Goal: Information Seeking & Learning: Check status

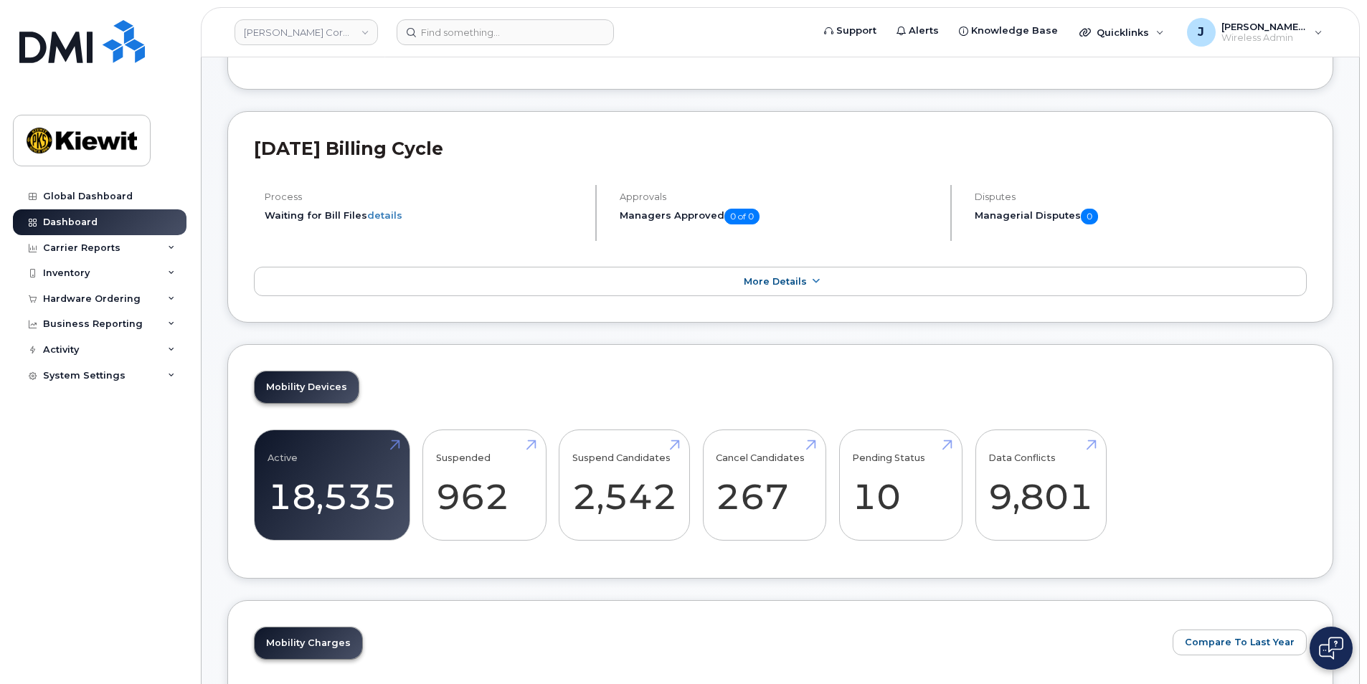
scroll to position [197, 0]
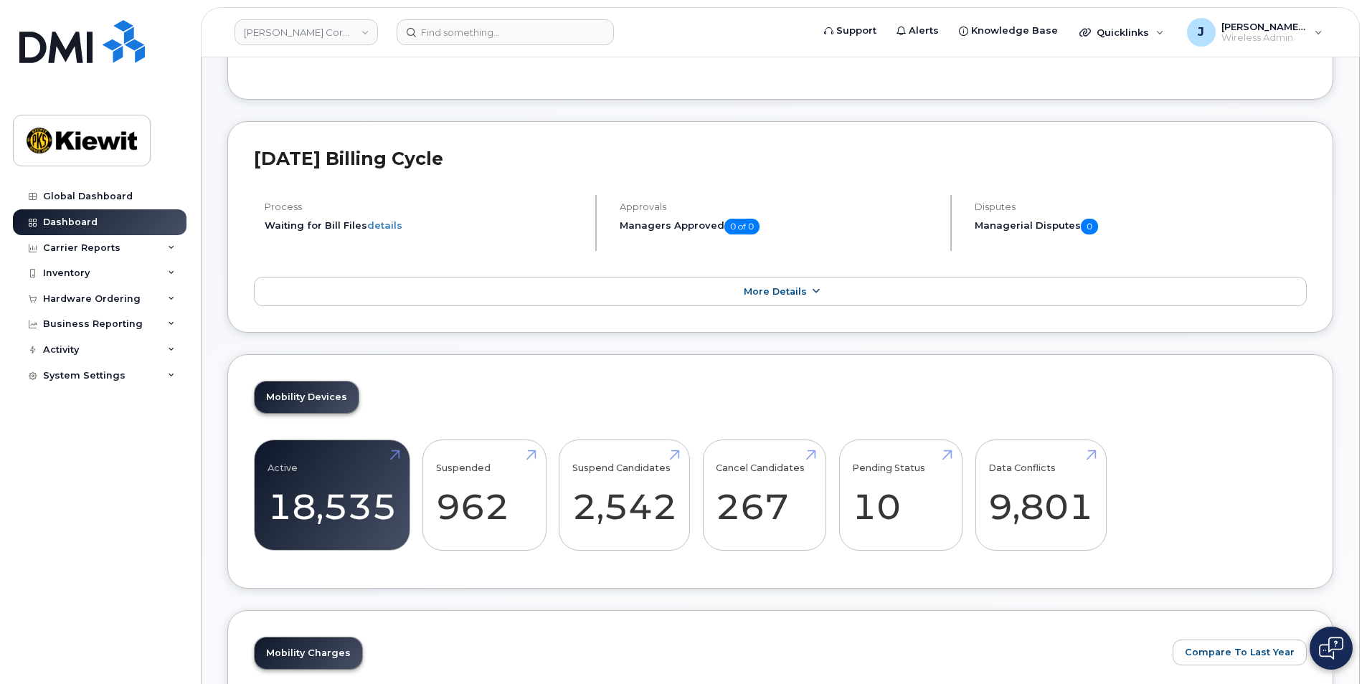
click at [815, 291] on icon at bounding box center [815, 291] width 11 height 9
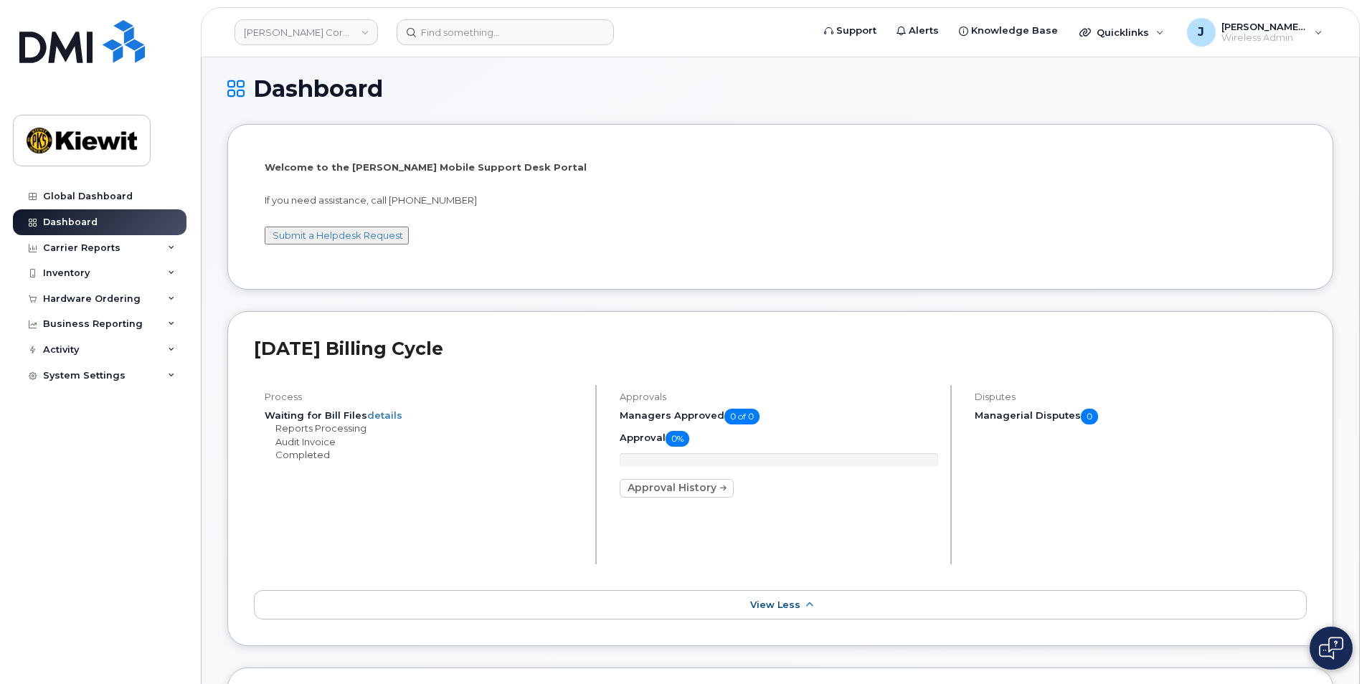
scroll to position [0, 0]
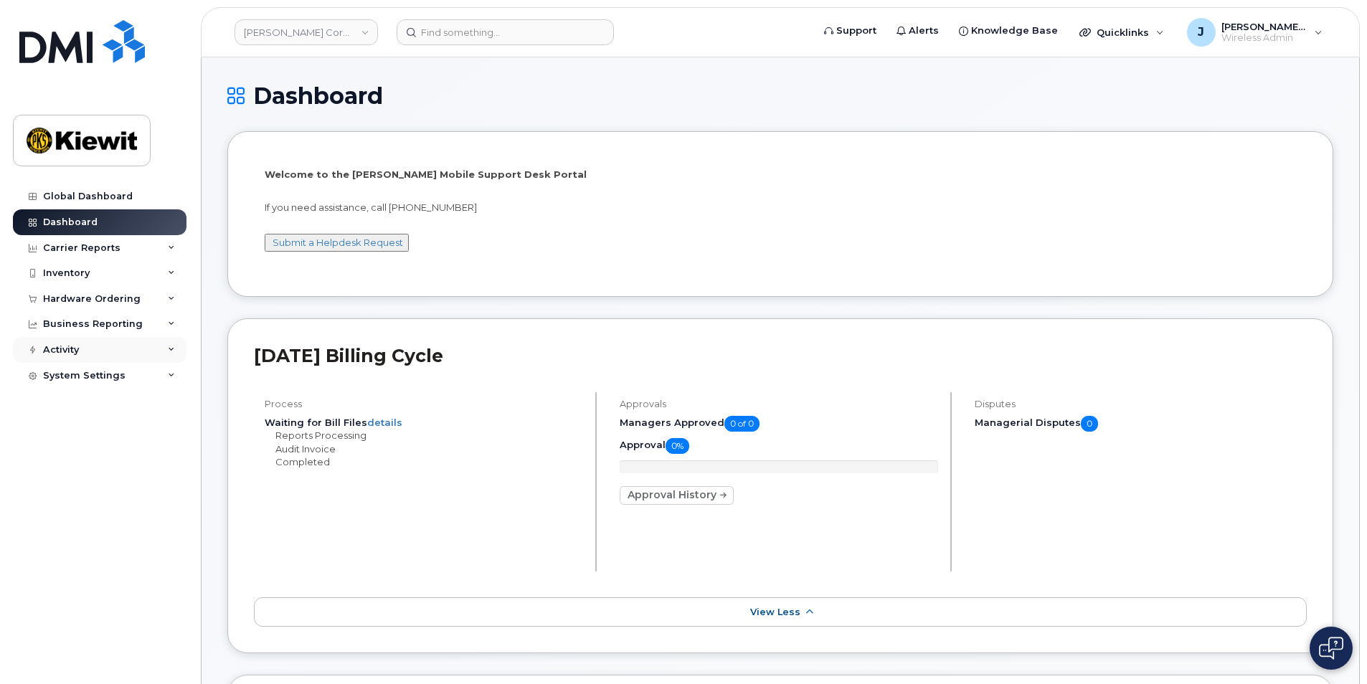
click at [172, 349] on icon at bounding box center [171, 349] width 7 height 7
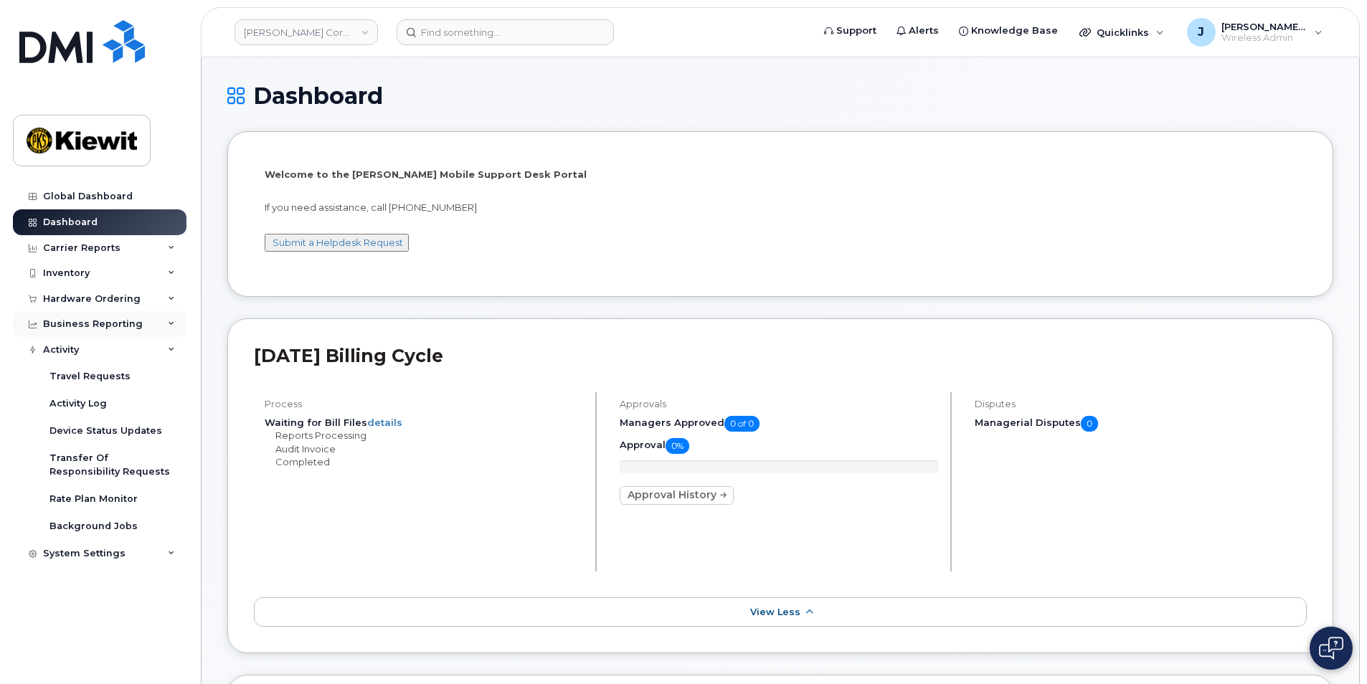
click at [171, 321] on icon at bounding box center [171, 324] width 7 height 7
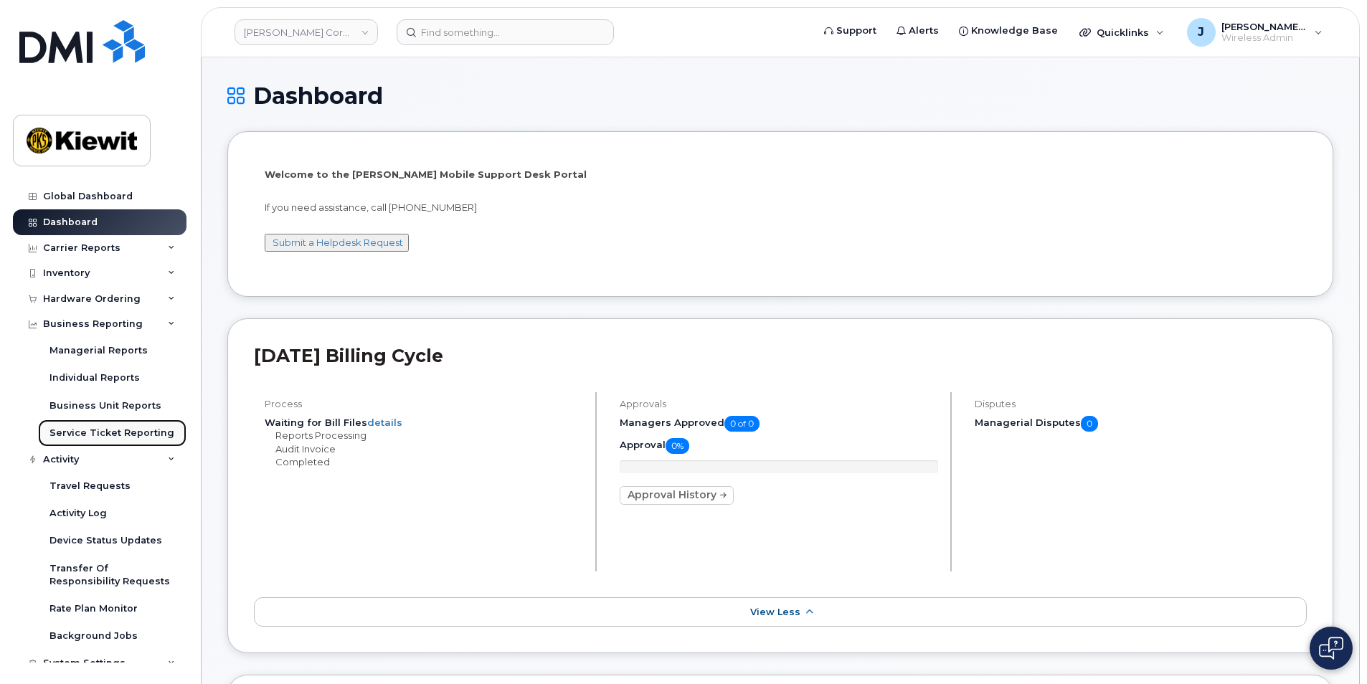
click at [117, 432] on div "Service Ticket Reporting" at bounding box center [111, 433] width 125 height 13
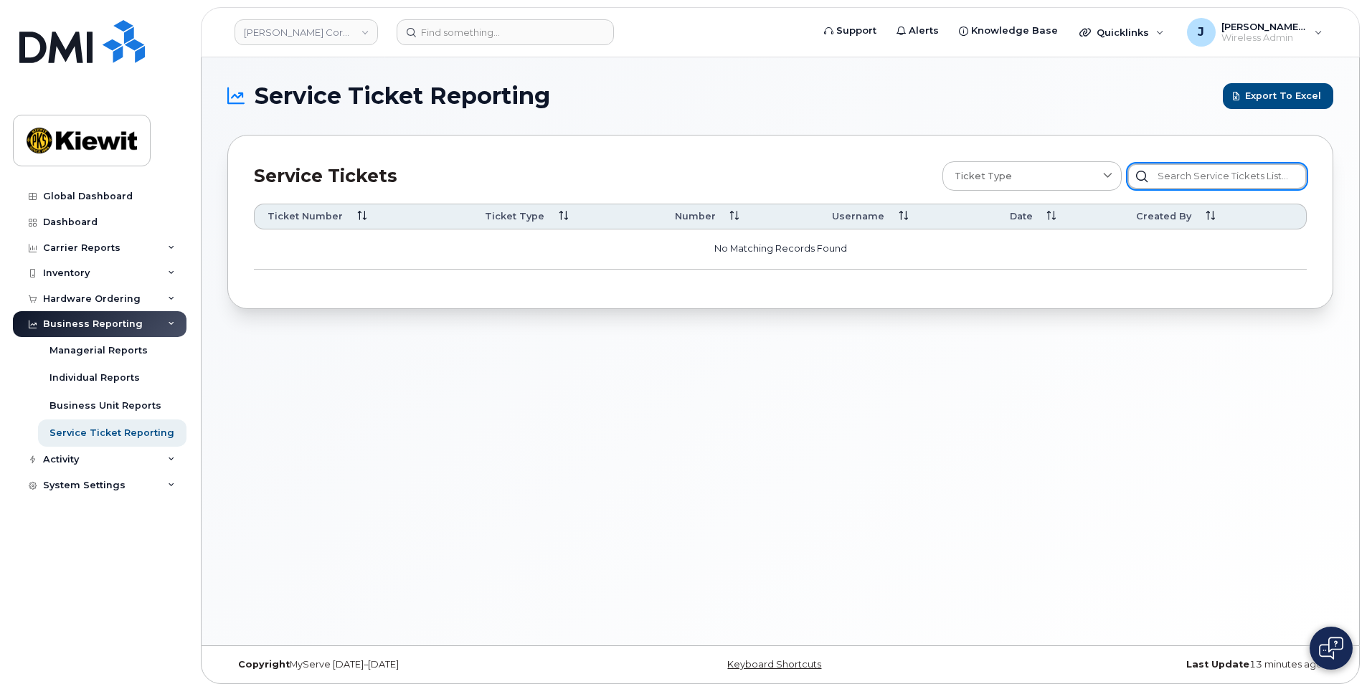
click at [1180, 171] on input "text" at bounding box center [1216, 176] width 179 height 26
click at [1170, 176] on input "text" at bounding box center [1216, 176] width 179 height 26
paste input "CS0770381"
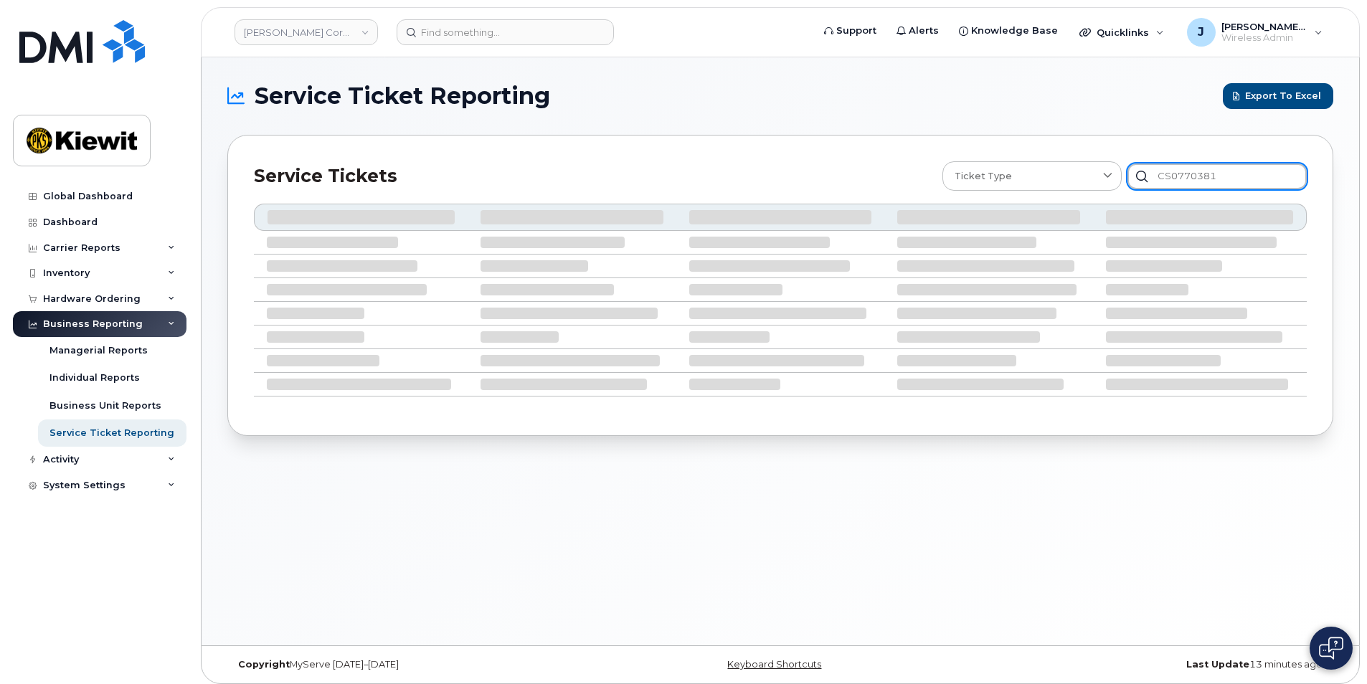
type input "CS0770381"
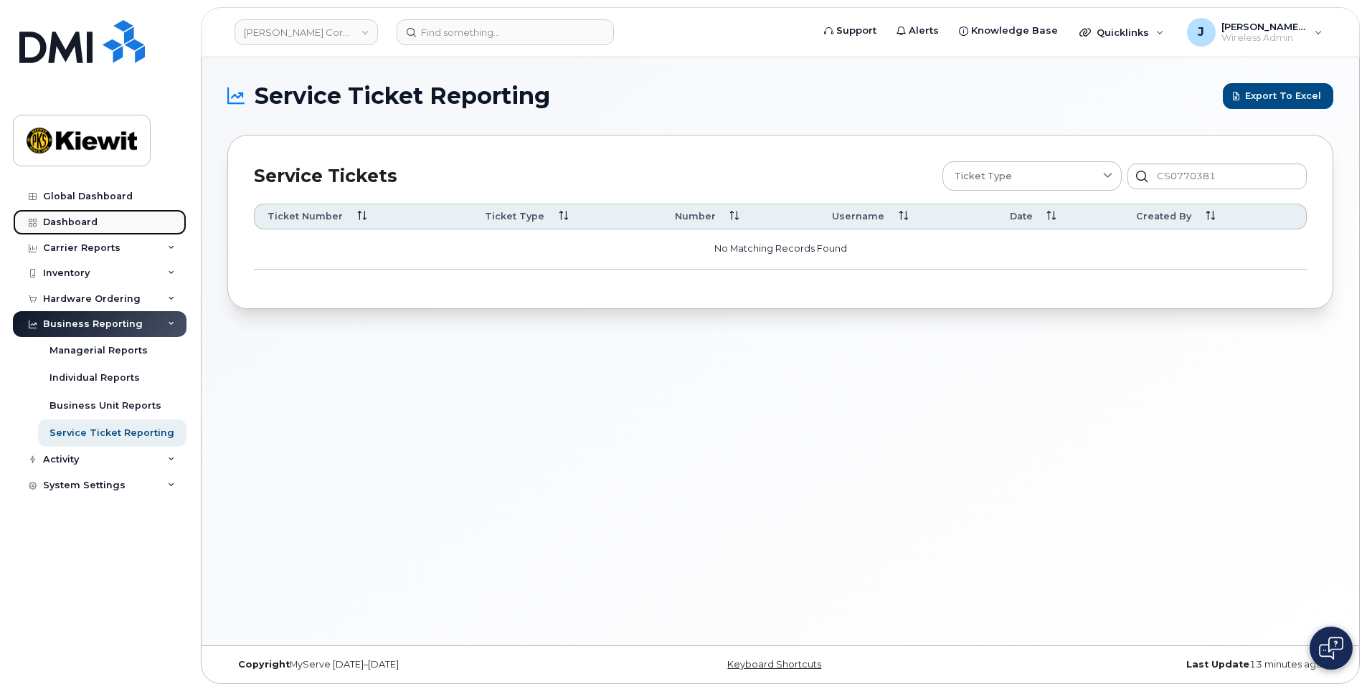
click at [65, 223] on div "Dashboard" at bounding box center [70, 222] width 54 height 11
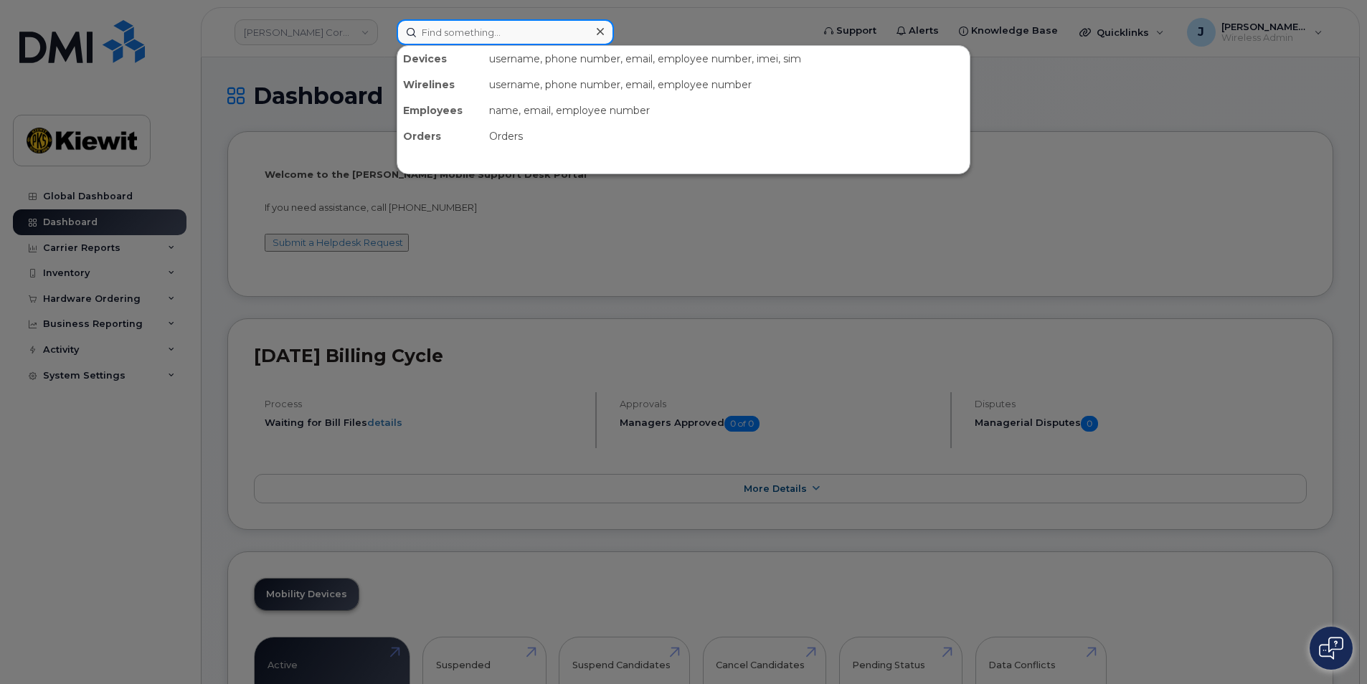
click at [447, 33] on input at bounding box center [505, 32] width 217 height 26
click at [554, 213] on div at bounding box center [683, 342] width 1367 height 684
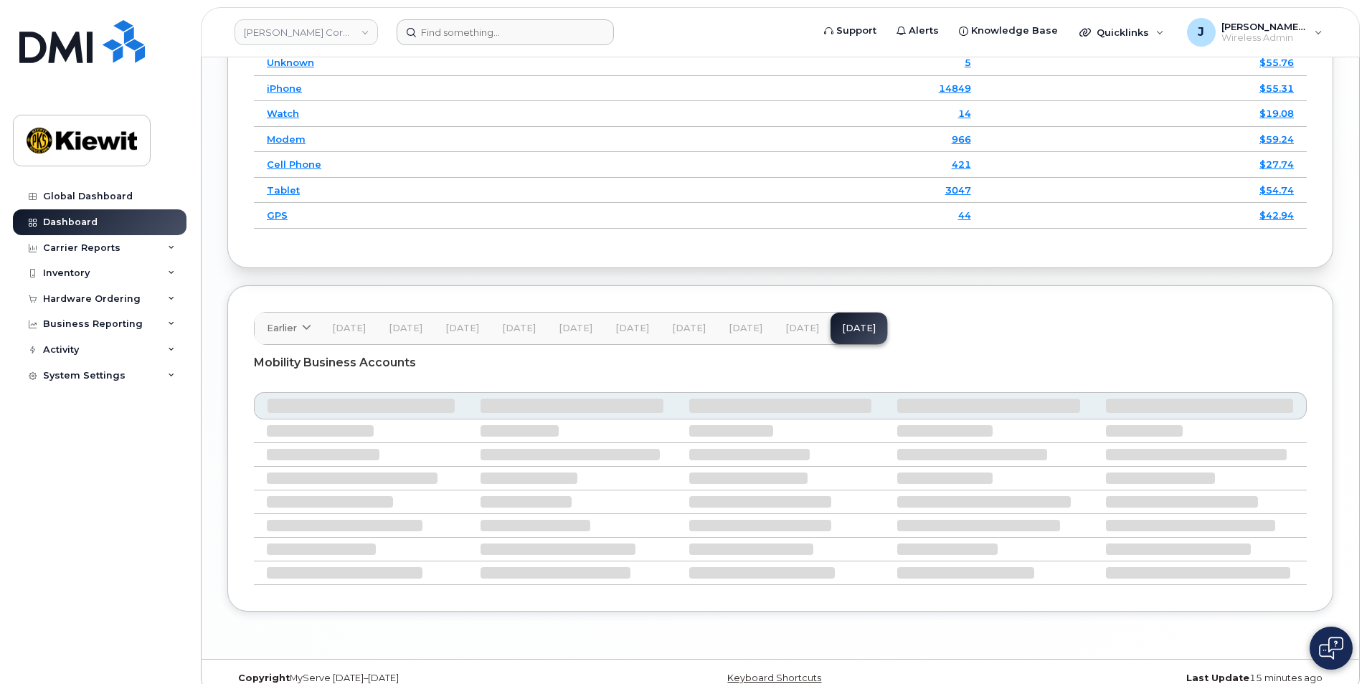
scroll to position [2114, 0]
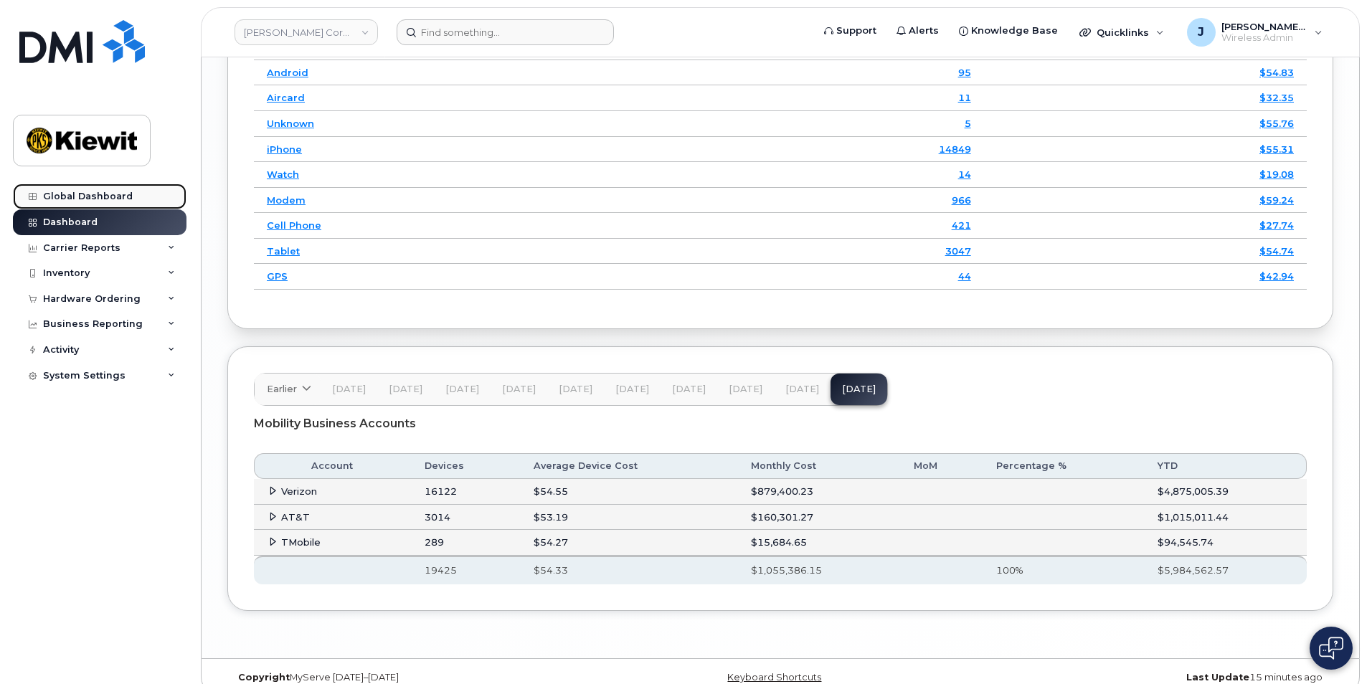
click at [100, 196] on div "Global Dashboard" at bounding box center [88, 196] width 90 height 11
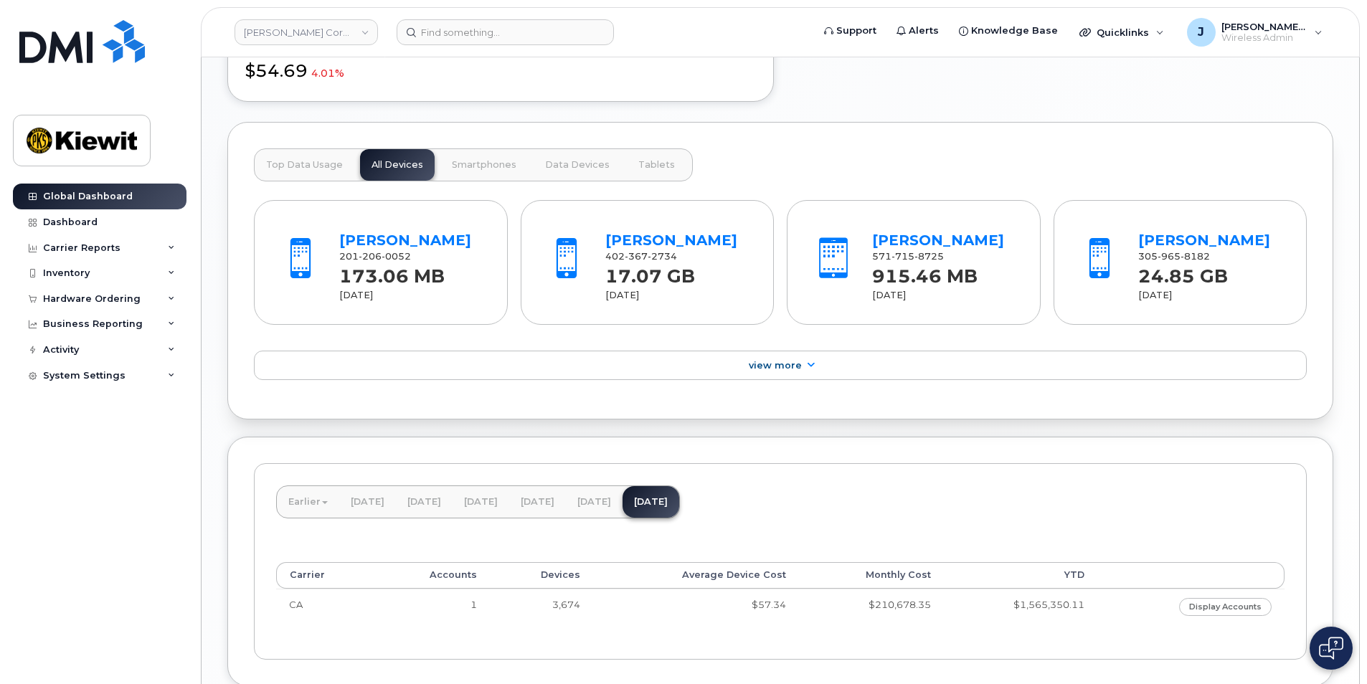
scroll to position [1053, 0]
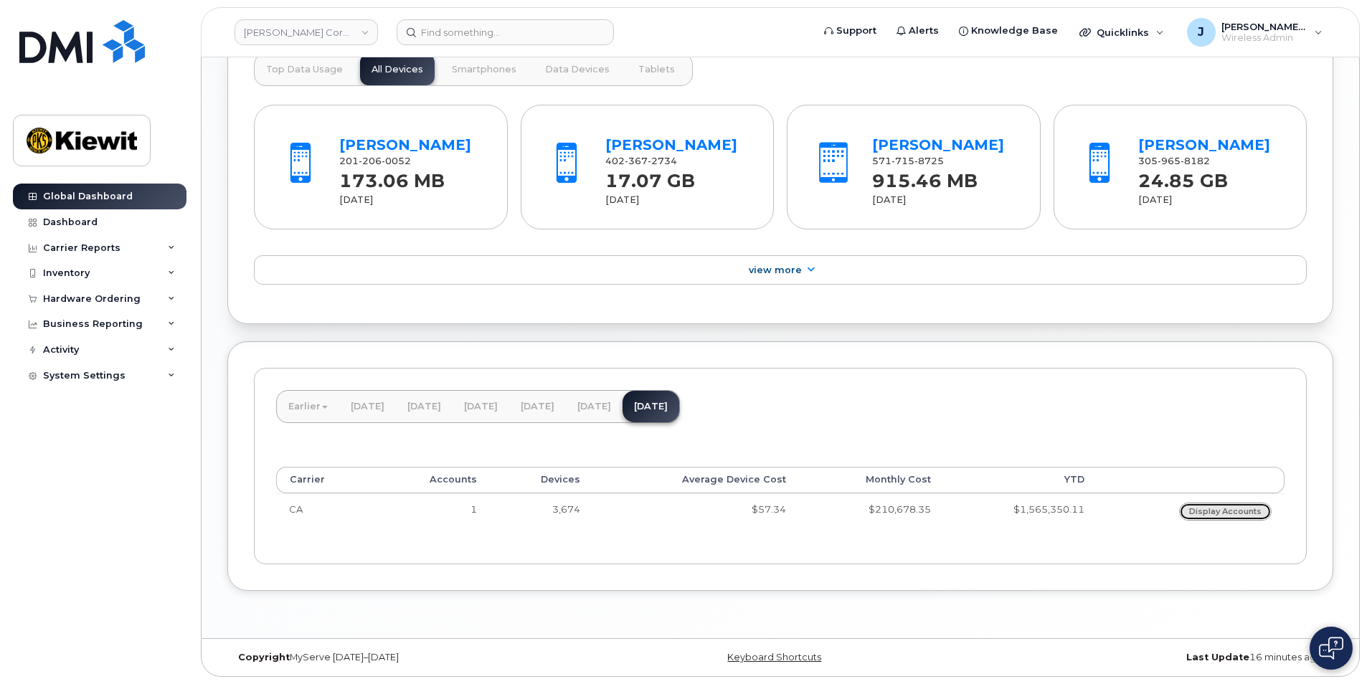
click at [1228, 508] on link "Display Accounts" at bounding box center [1225, 512] width 93 height 18
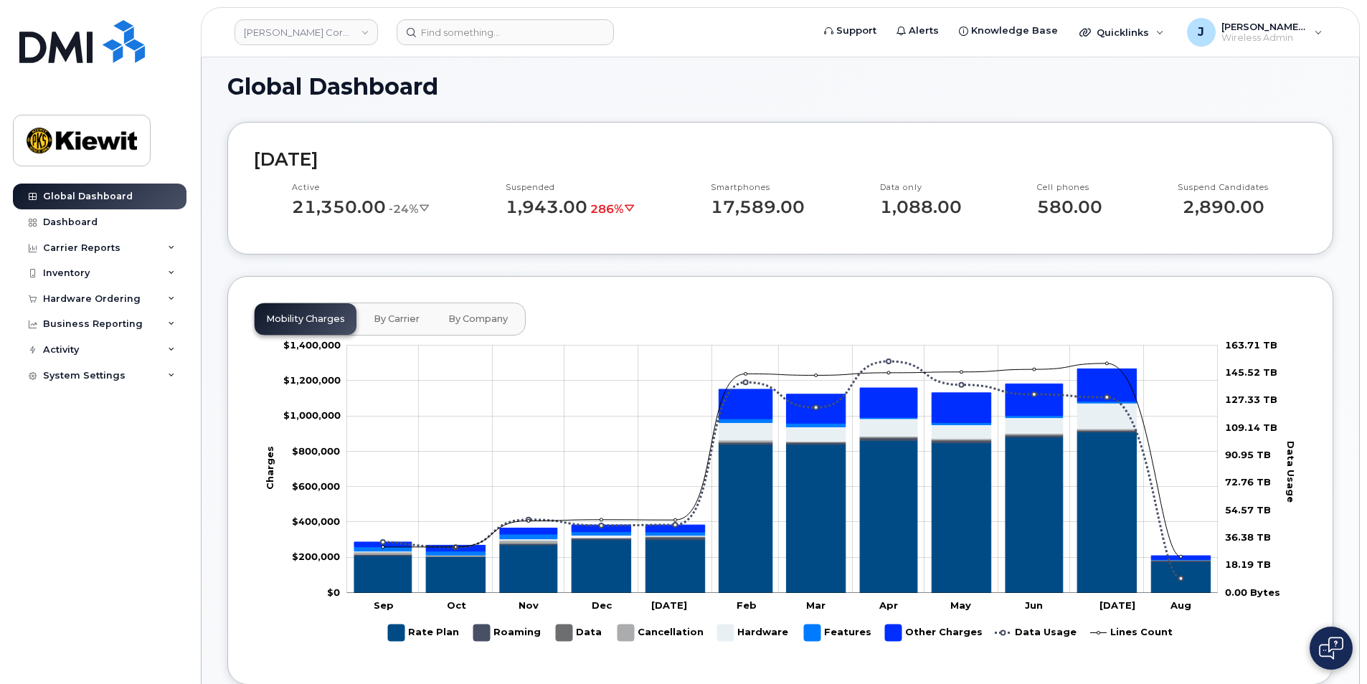
scroll to position [0, 0]
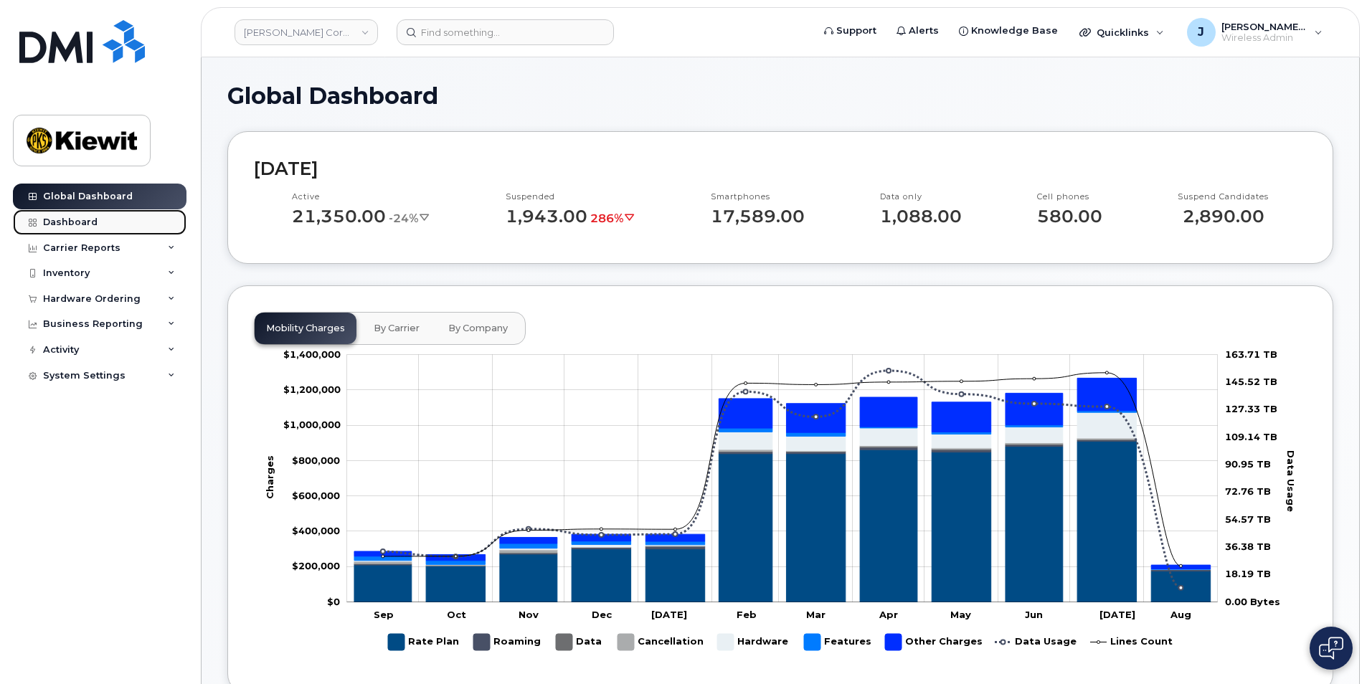
click at [60, 219] on div "Dashboard" at bounding box center [70, 222] width 54 height 11
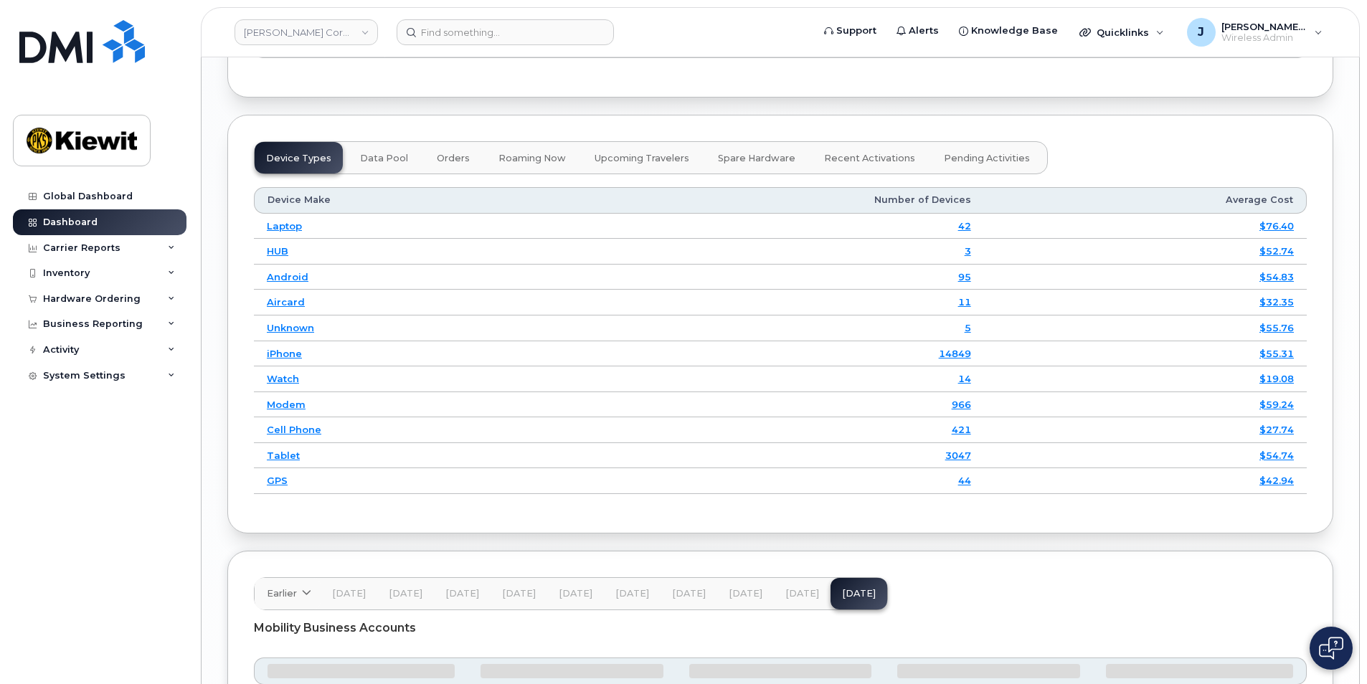
scroll to position [1864, 0]
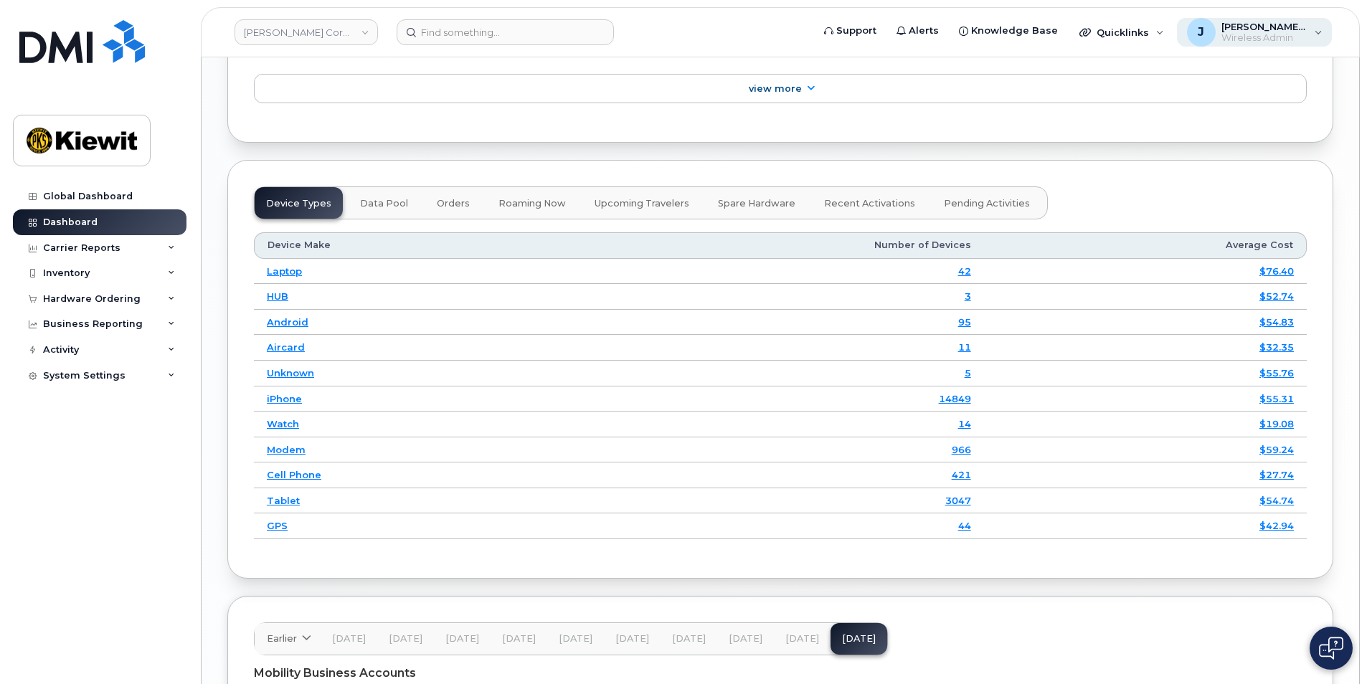
click at [1267, 29] on span "[PERSON_NAME].[PERSON_NAME]" at bounding box center [1264, 26] width 86 height 11
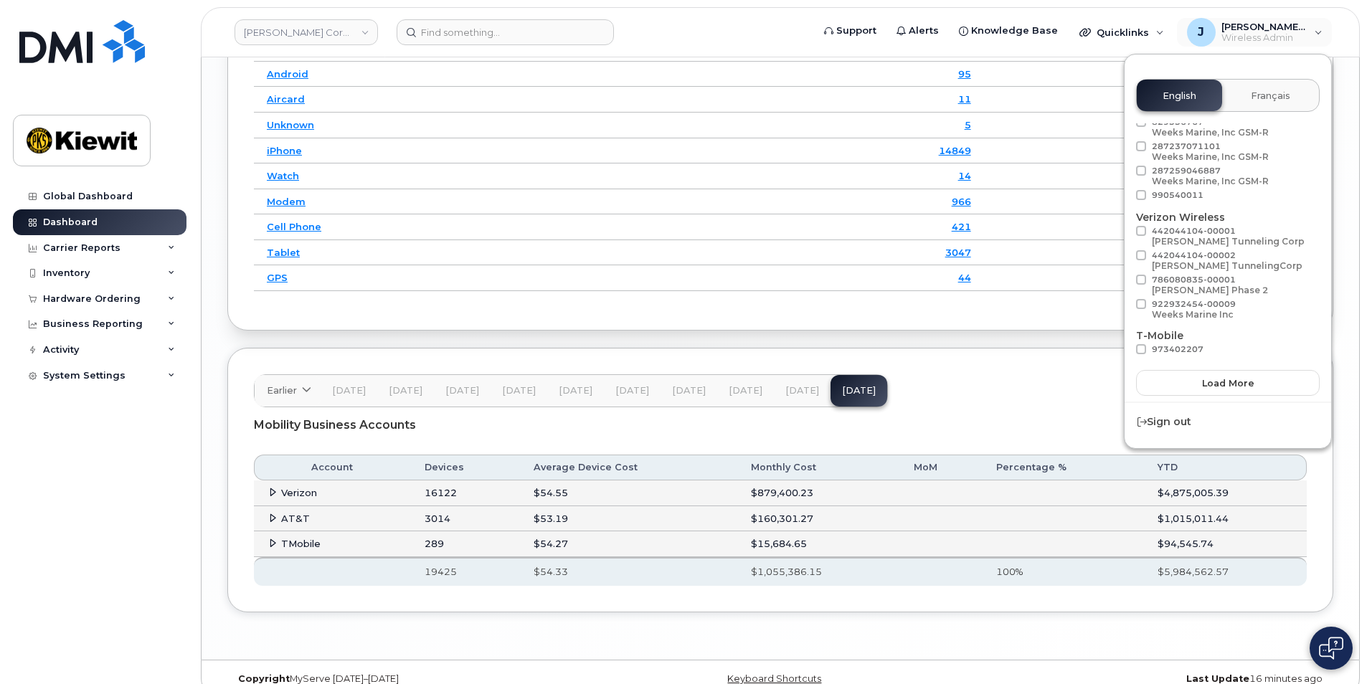
scroll to position [2114, 0]
click at [1226, 383] on span "Load more" at bounding box center [1228, 383] width 52 height 14
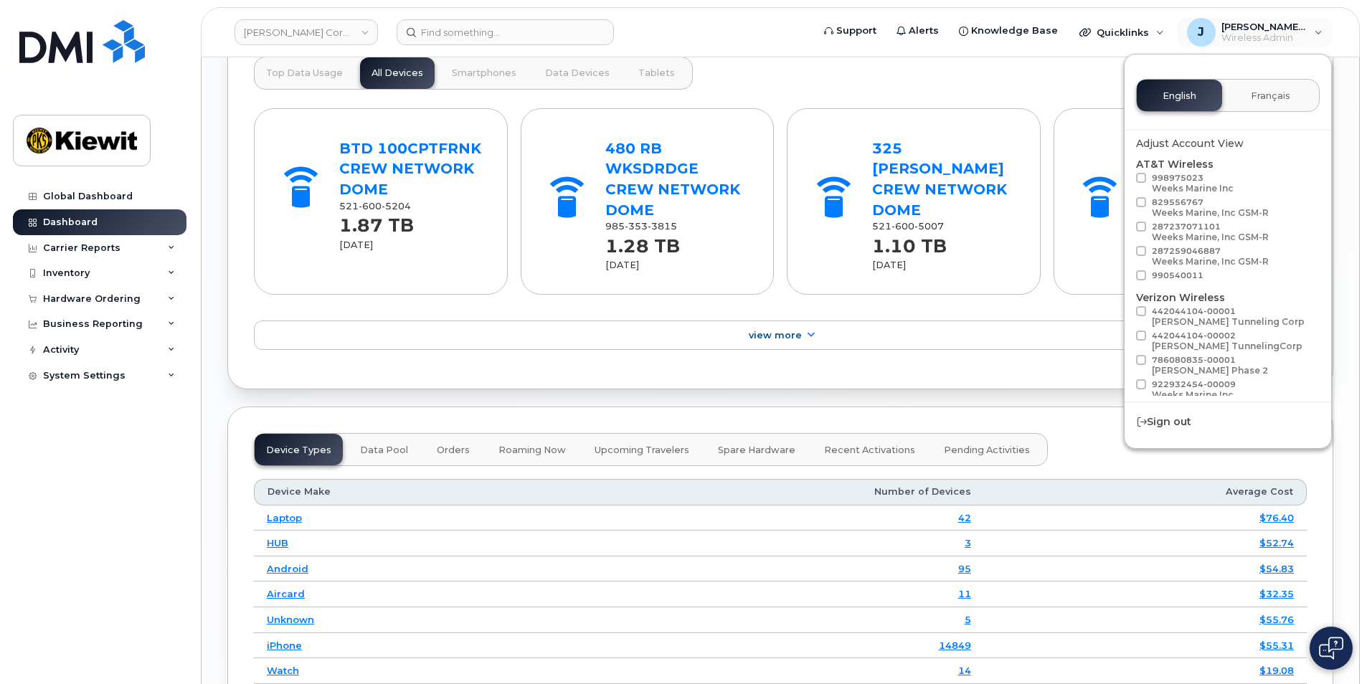
scroll to position [1433, 0]
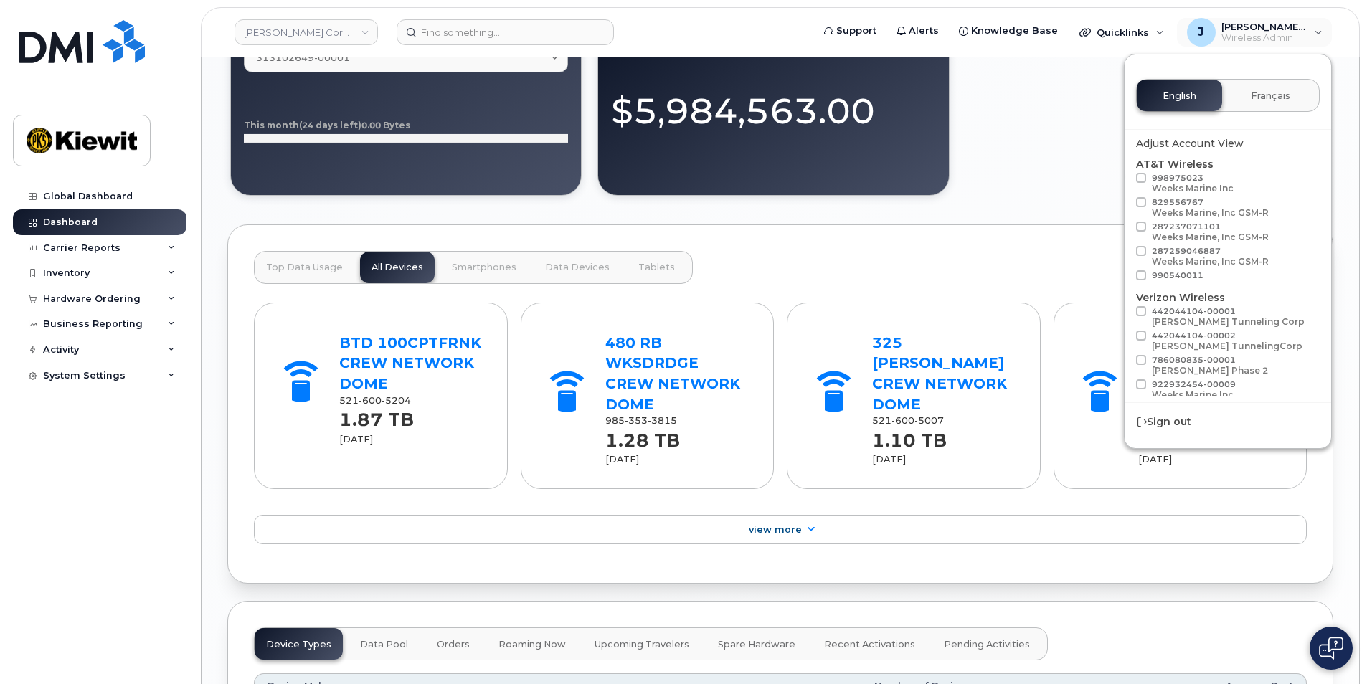
click at [1059, 107] on div "July 2025 $1,055,386.00 8% Business Accounts 313102649-00001 313102649-00001 We…" at bounding box center [780, 21] width 1106 height 354
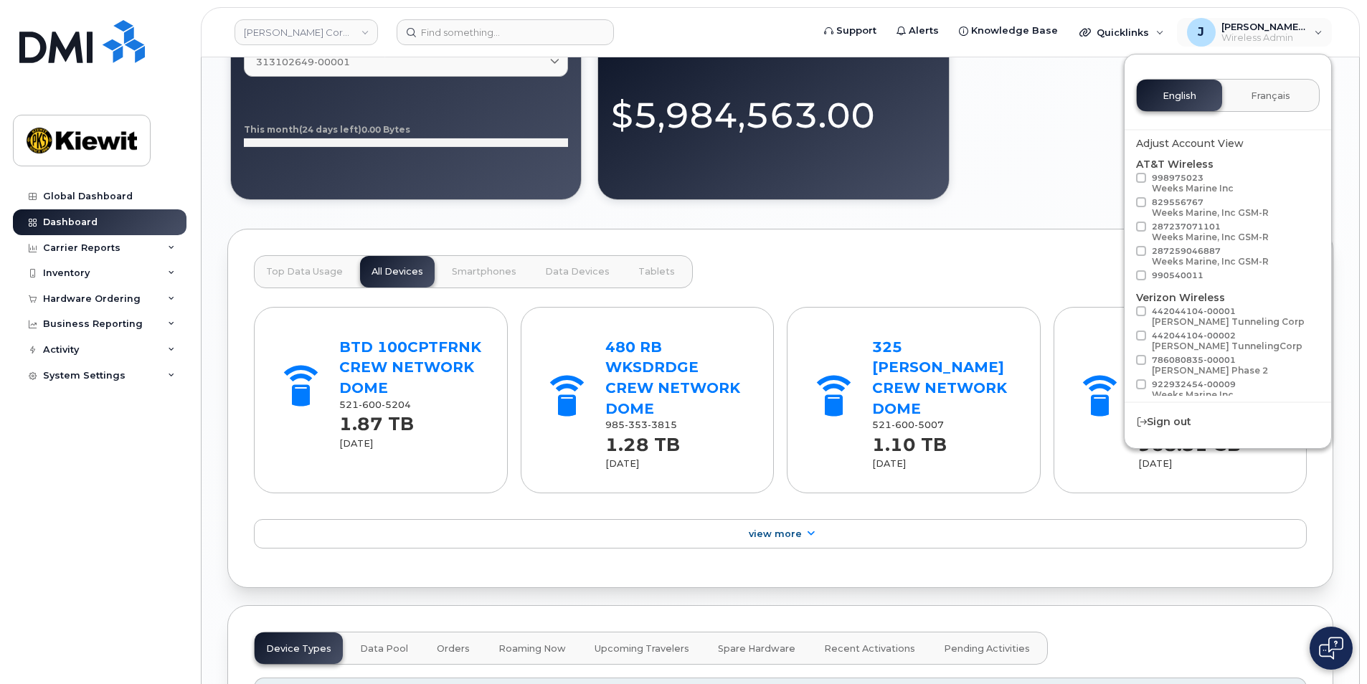
scroll to position [1415, 0]
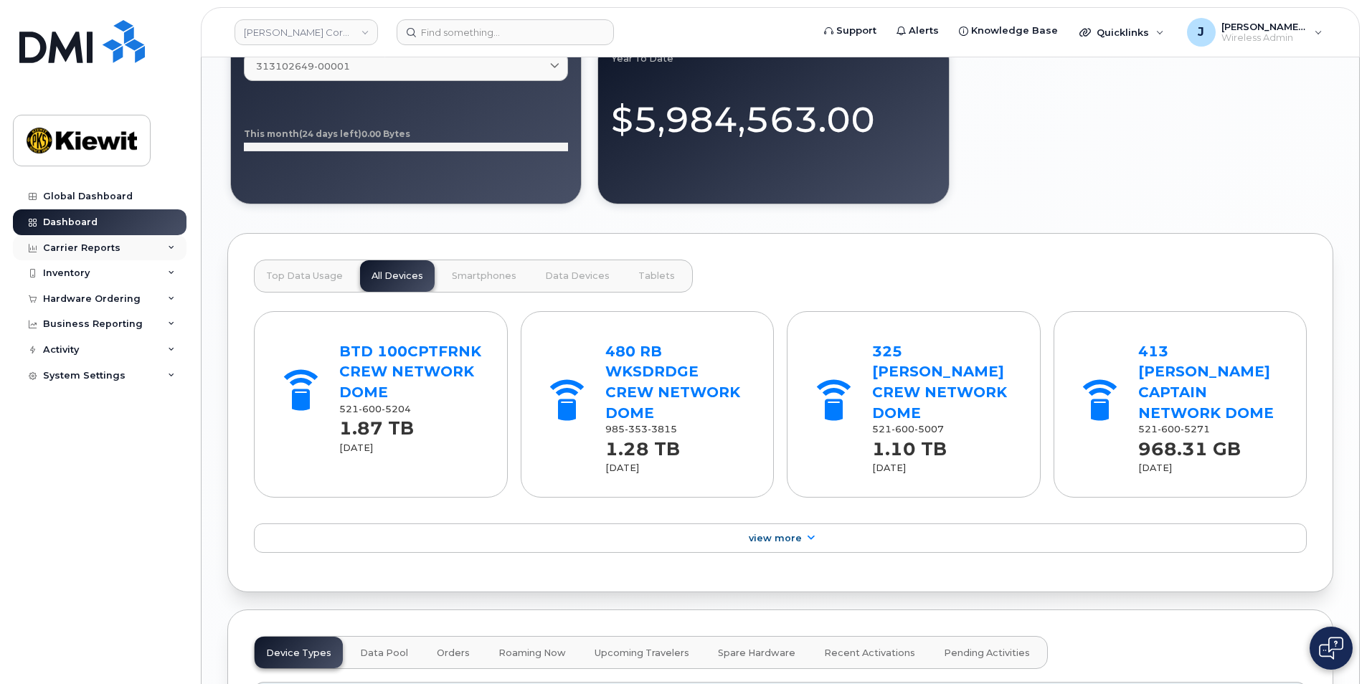
click at [172, 247] on icon at bounding box center [171, 248] width 7 height 7
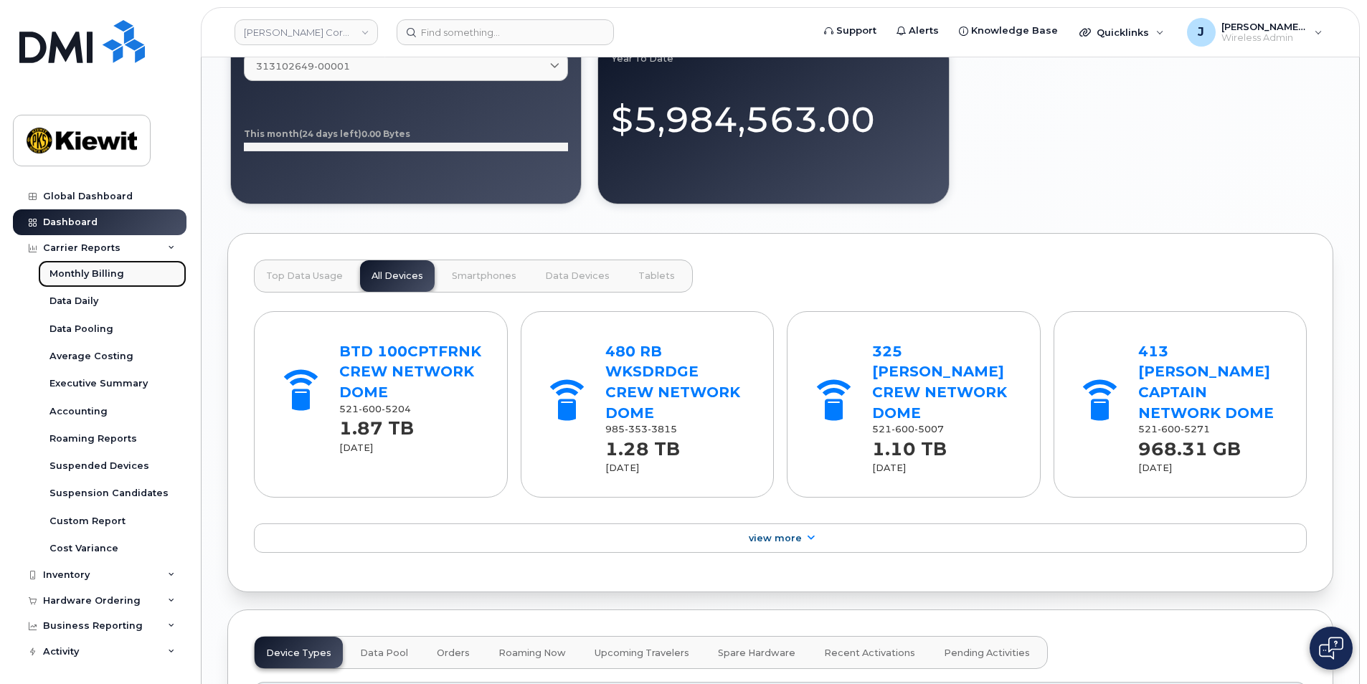
click at [93, 275] on div "Monthly Billing" at bounding box center [86, 273] width 75 height 13
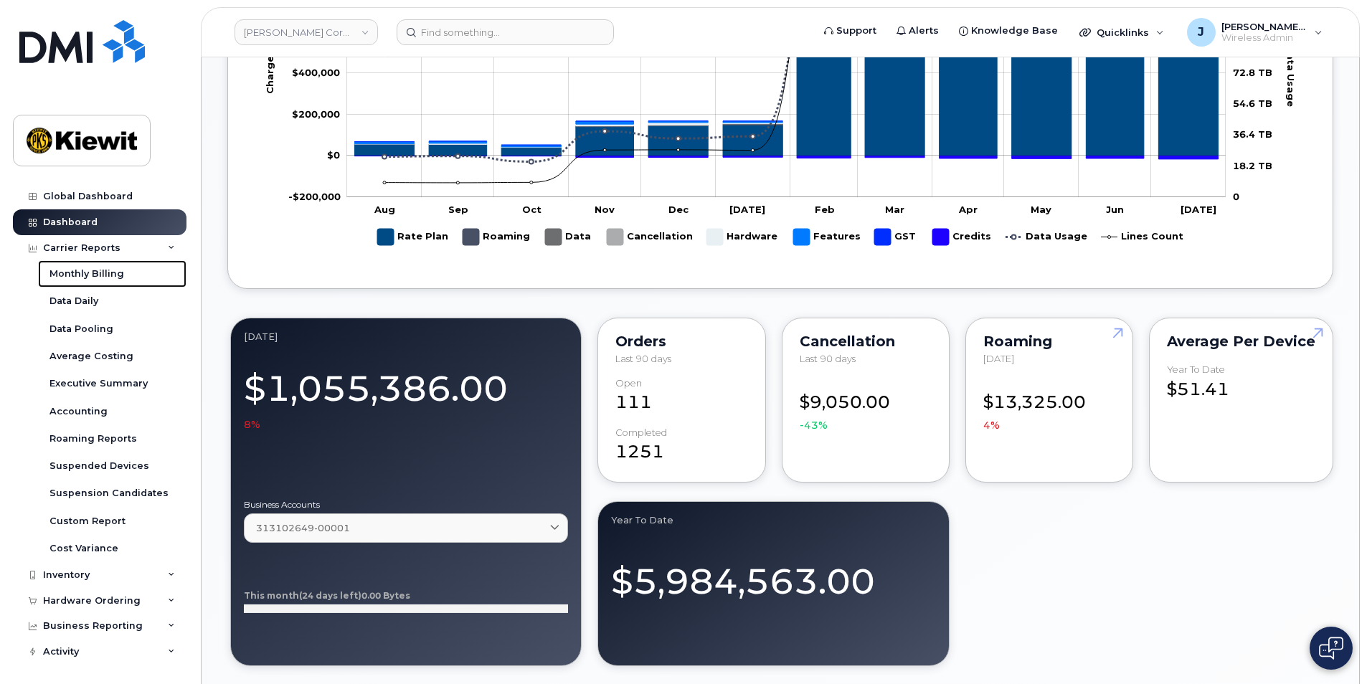
scroll to position [949, 0]
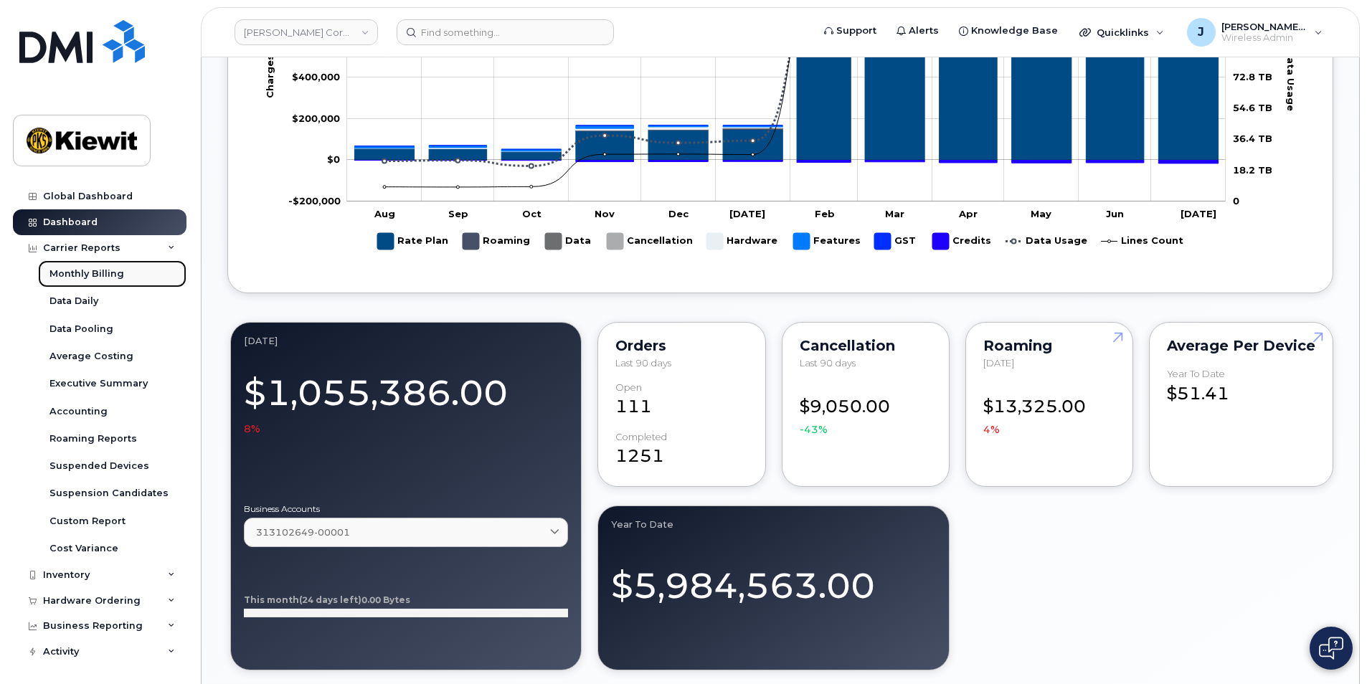
click at [107, 272] on div "Monthly Billing" at bounding box center [86, 273] width 75 height 13
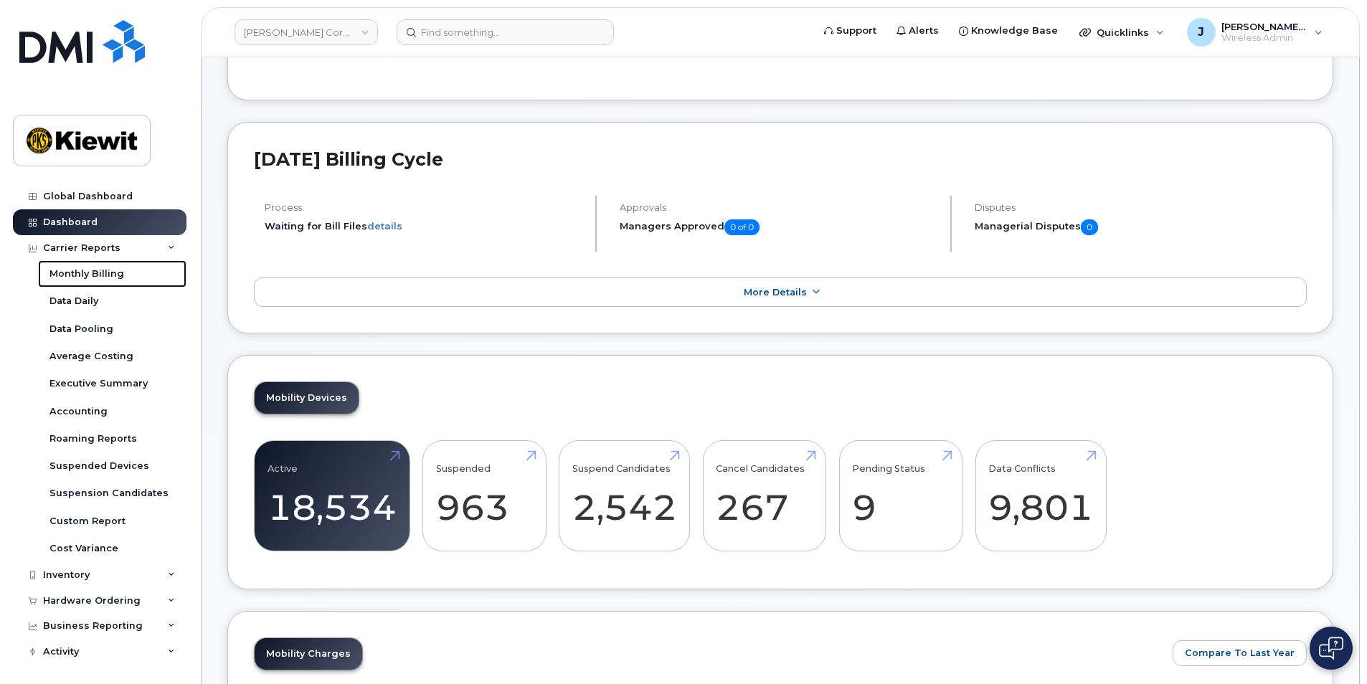
scroll to position [197, 0]
click at [812, 289] on icon at bounding box center [815, 291] width 11 height 9
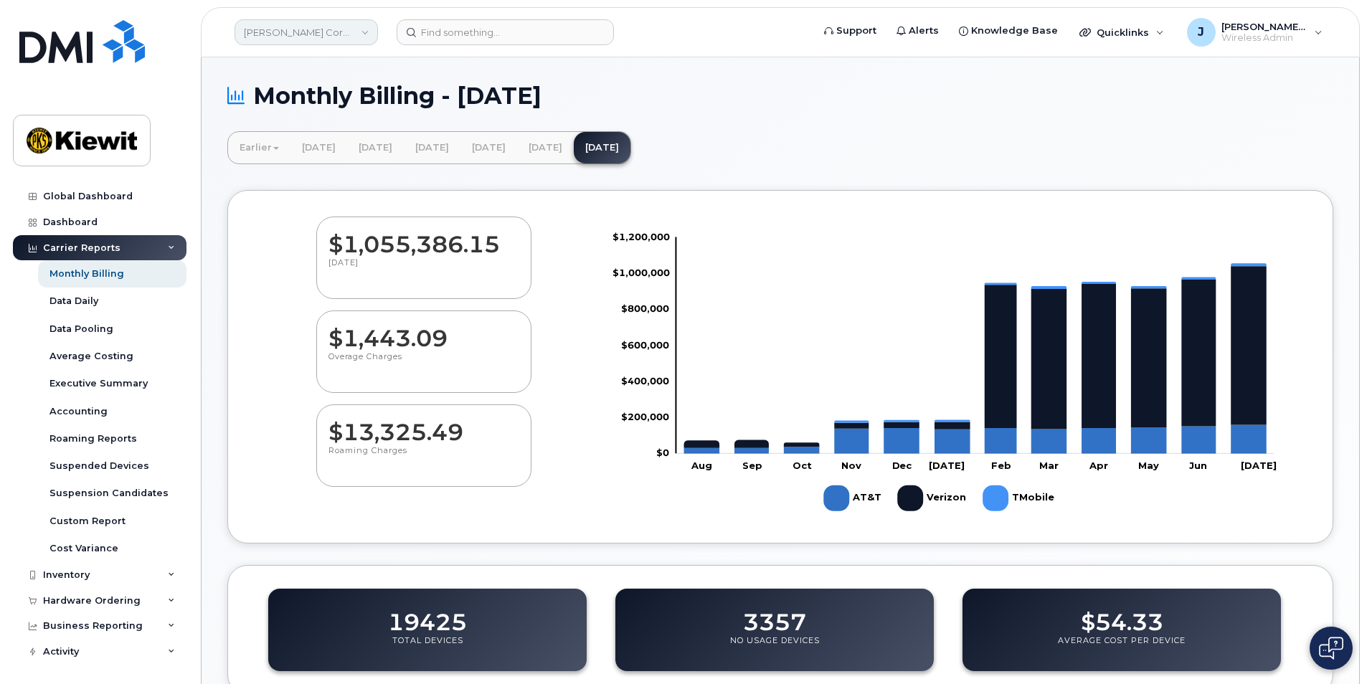
click at [369, 34] on link "[PERSON_NAME] Corporation" at bounding box center [305, 32] width 143 height 26
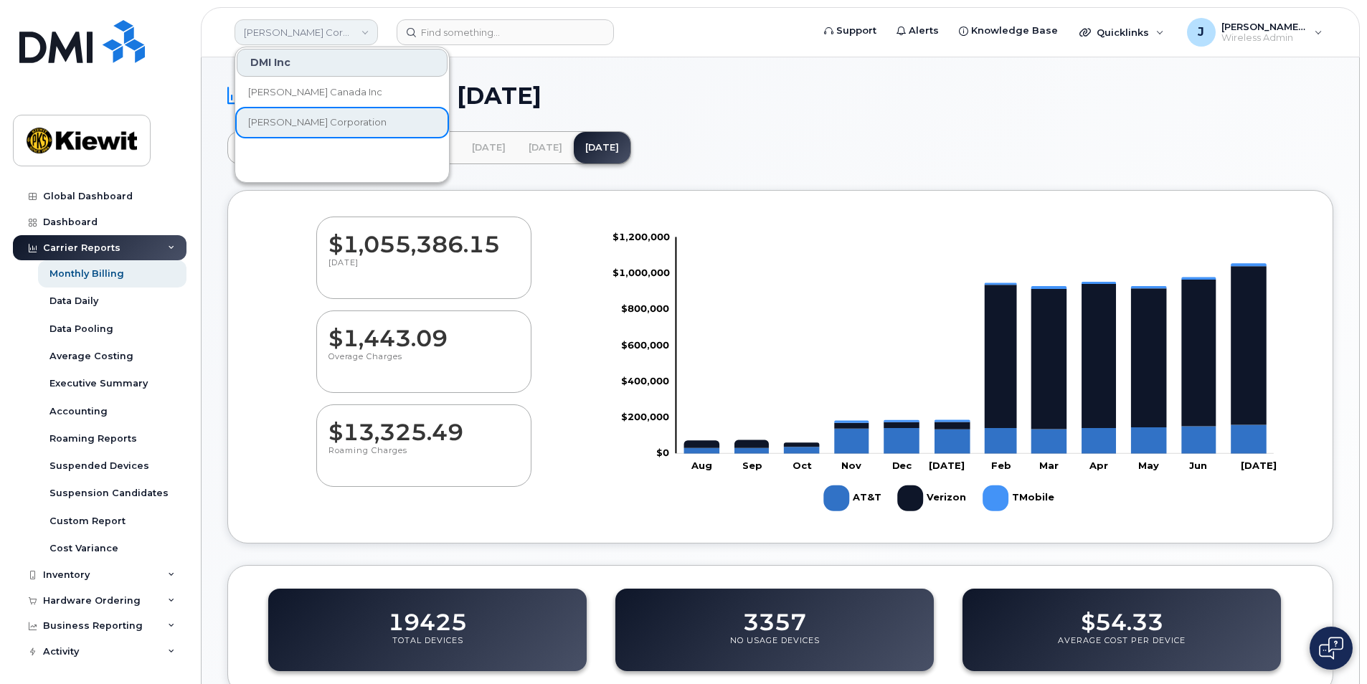
click at [369, 34] on link "[PERSON_NAME] Corporation" at bounding box center [305, 32] width 143 height 26
click at [364, 28] on link "[PERSON_NAME] Corporation" at bounding box center [305, 32] width 143 height 26
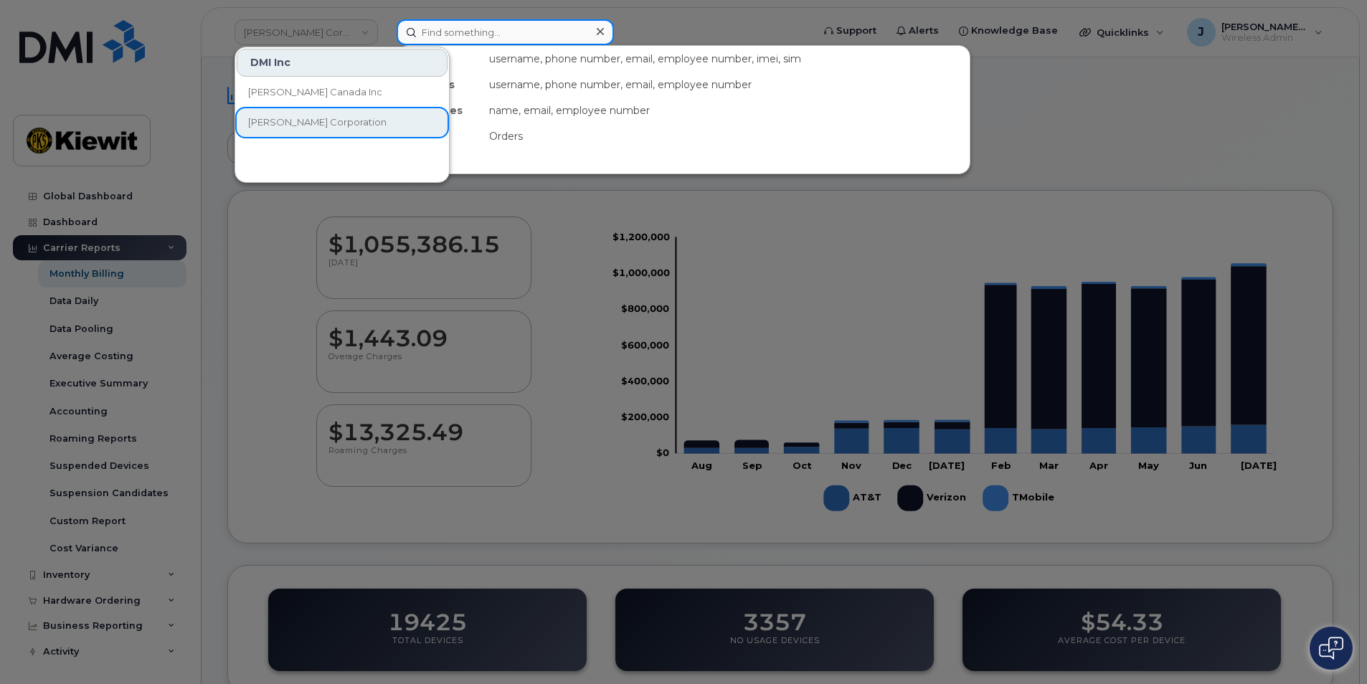
click at [460, 28] on input at bounding box center [505, 32] width 217 height 26
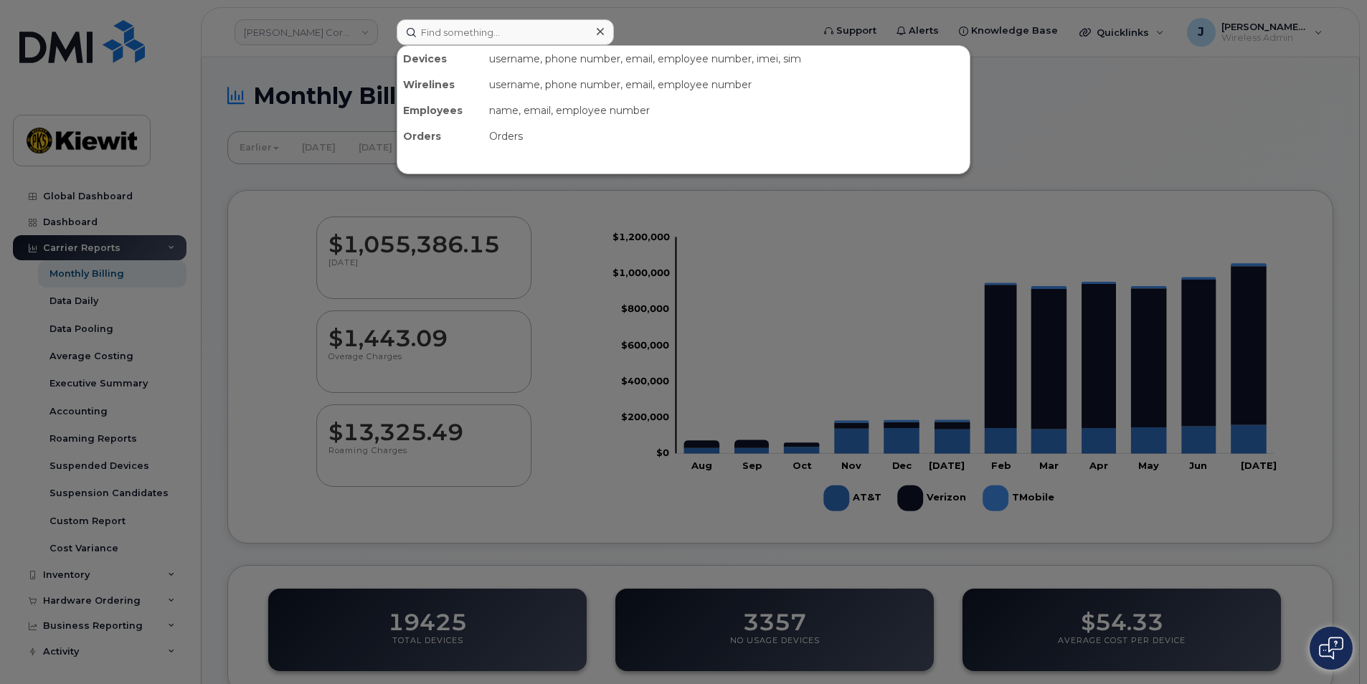
click at [617, 201] on div at bounding box center [683, 342] width 1367 height 684
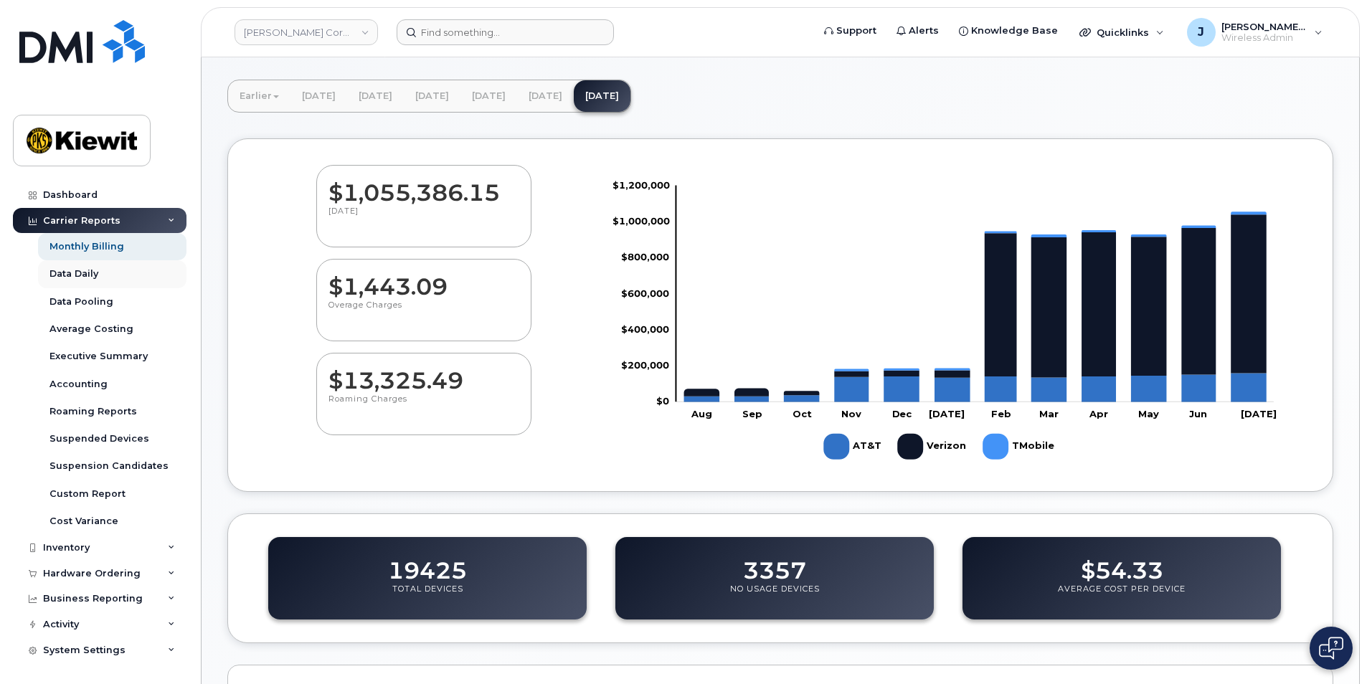
scroll to position [54, 0]
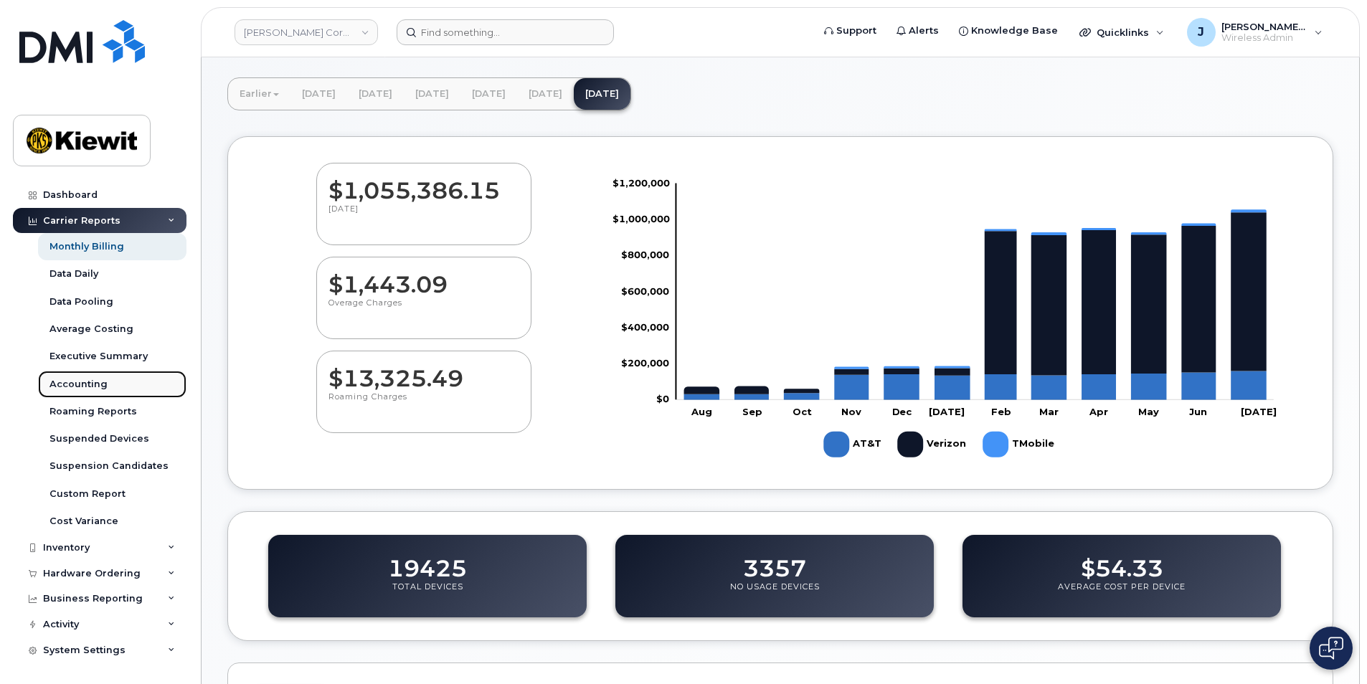
click at [78, 382] on div "Accounting" at bounding box center [78, 384] width 58 height 13
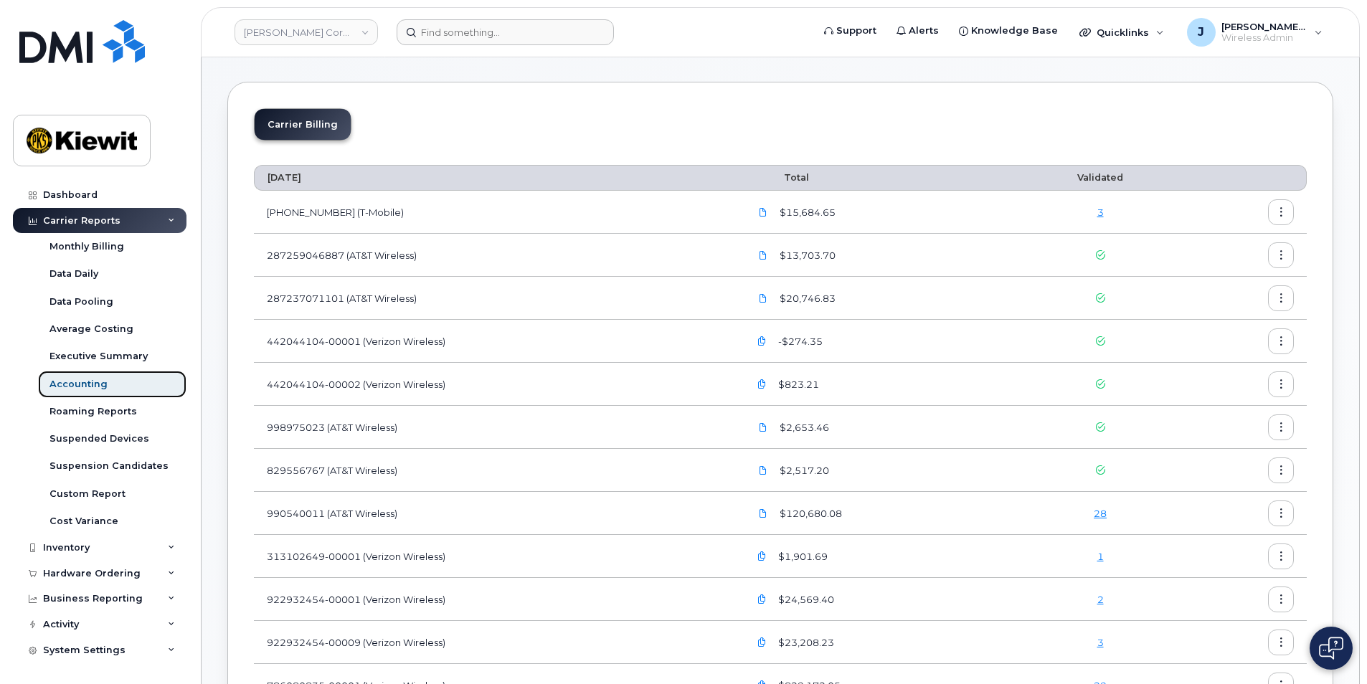
scroll to position [197, 0]
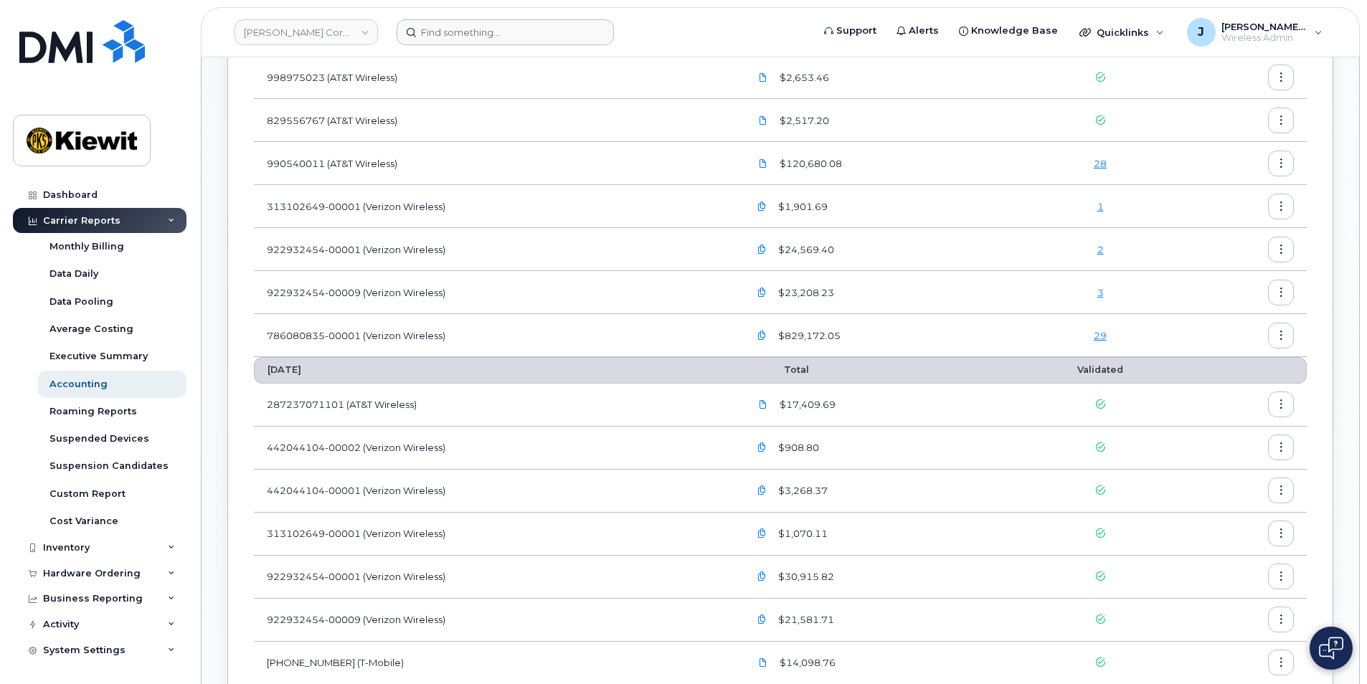
scroll to position [430, 0]
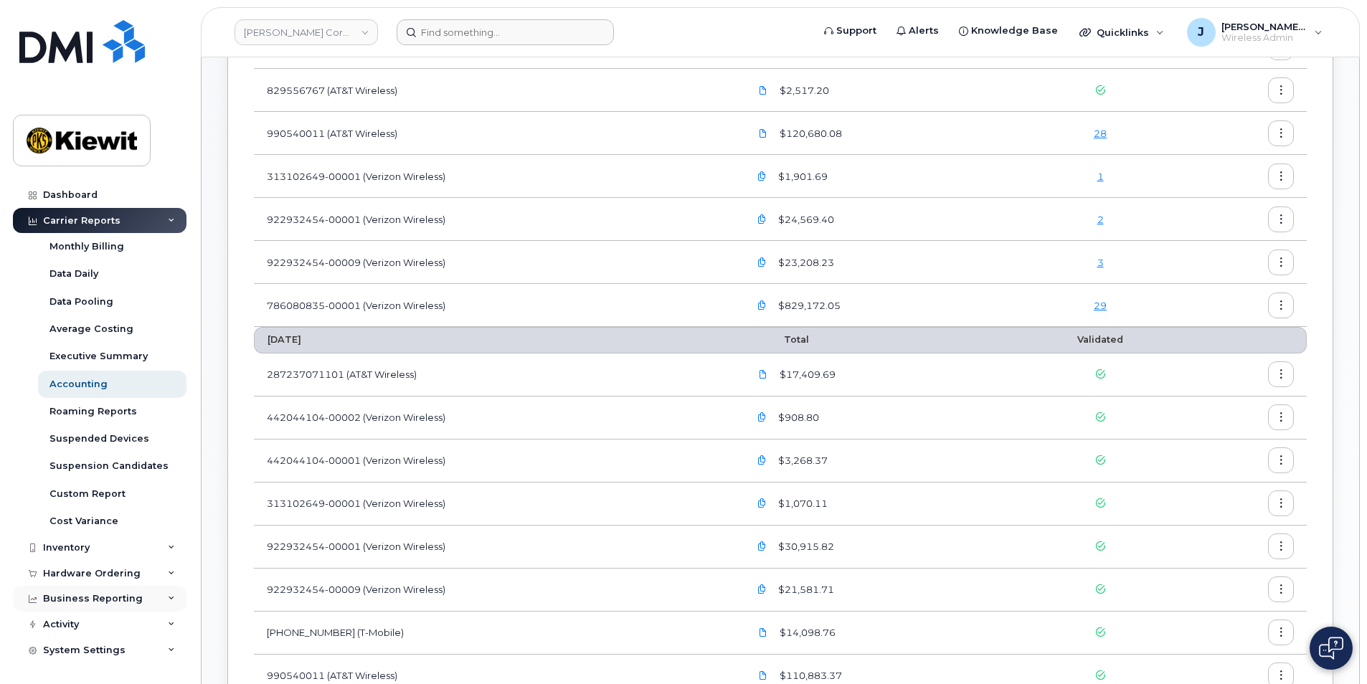
click at [169, 596] on icon at bounding box center [171, 598] width 7 height 7
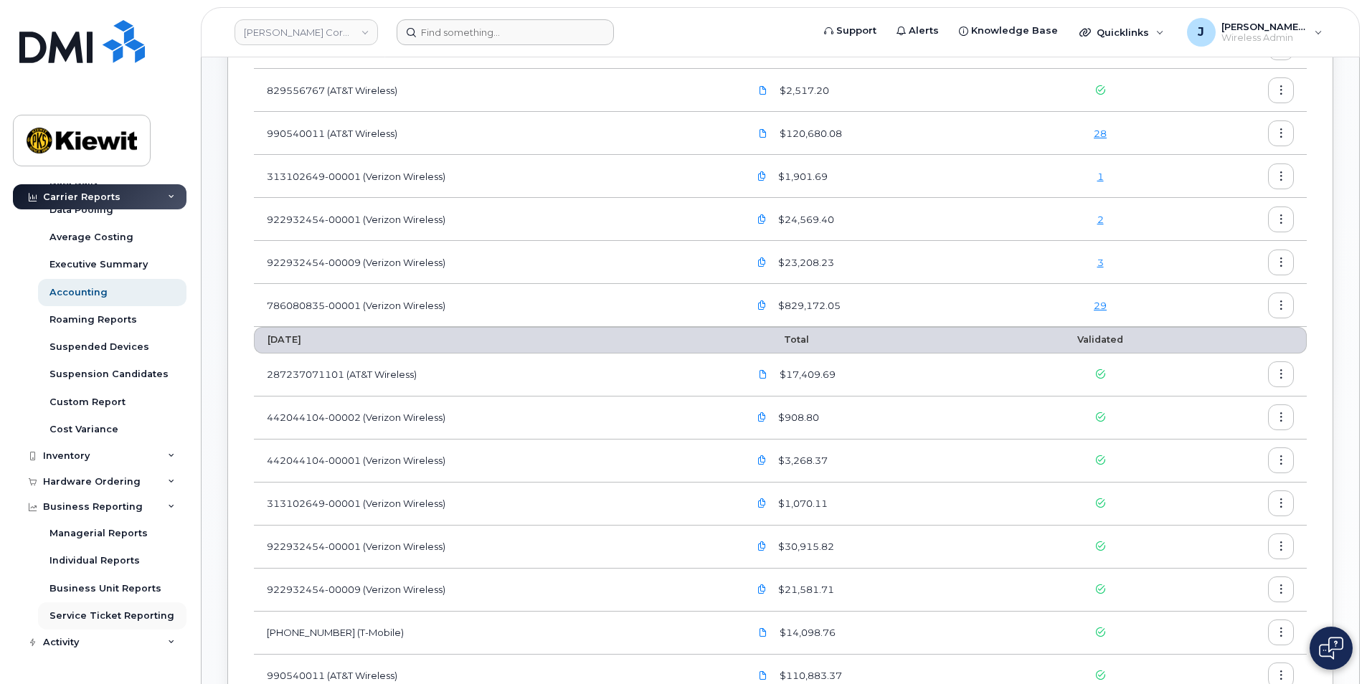
scroll to position [137, 0]
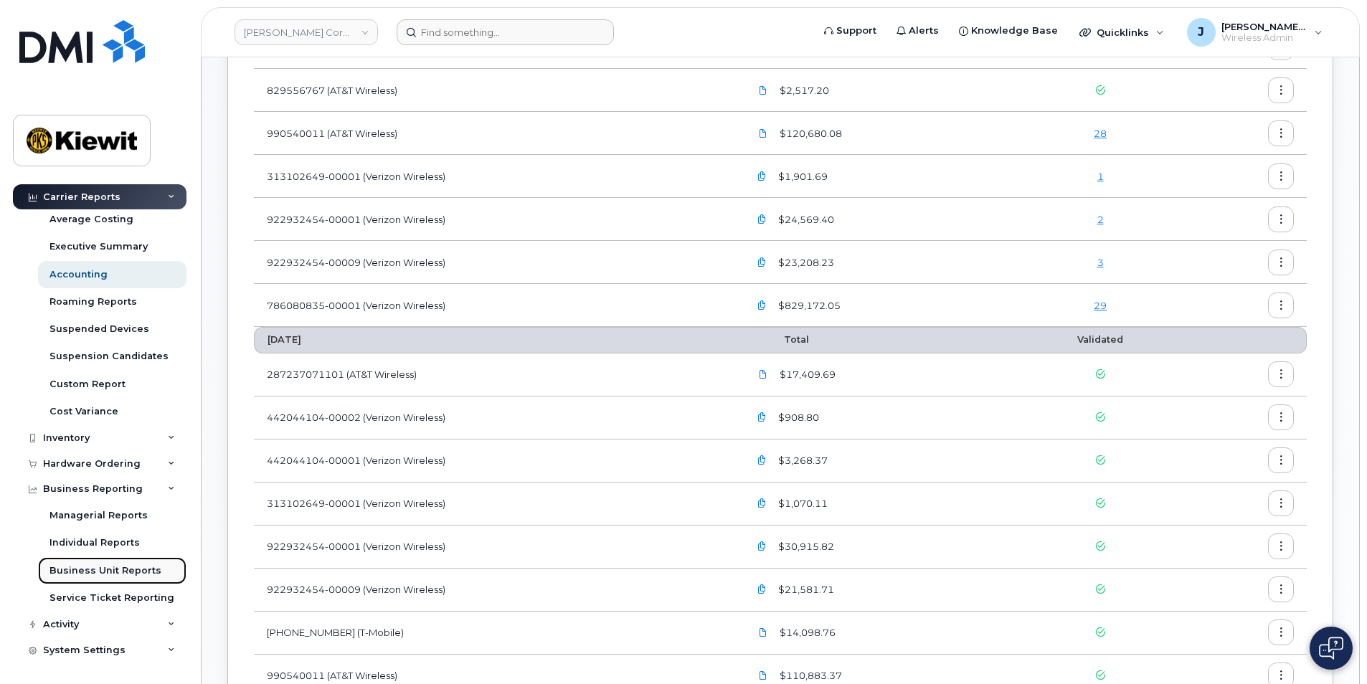
click at [96, 569] on div "Business Unit Reports" at bounding box center [105, 570] width 112 height 13
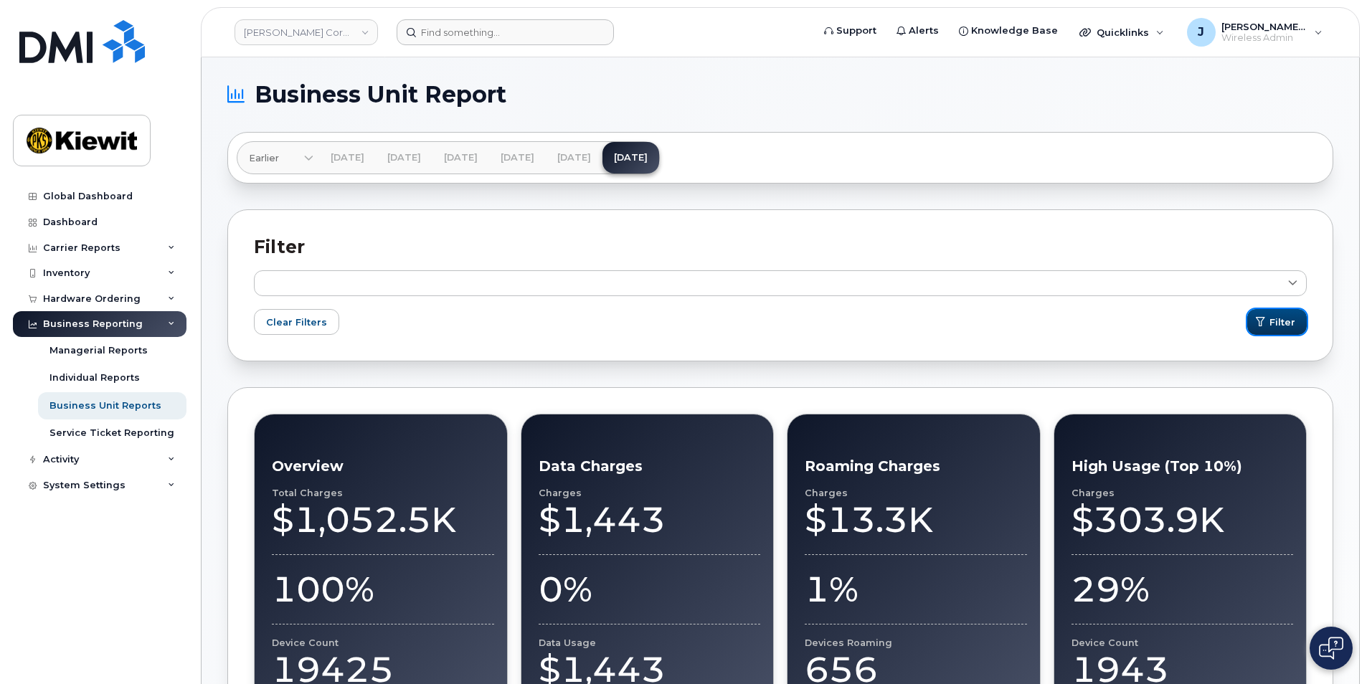
click at [1262, 321] on icon "submit" at bounding box center [1260, 322] width 9 height 9
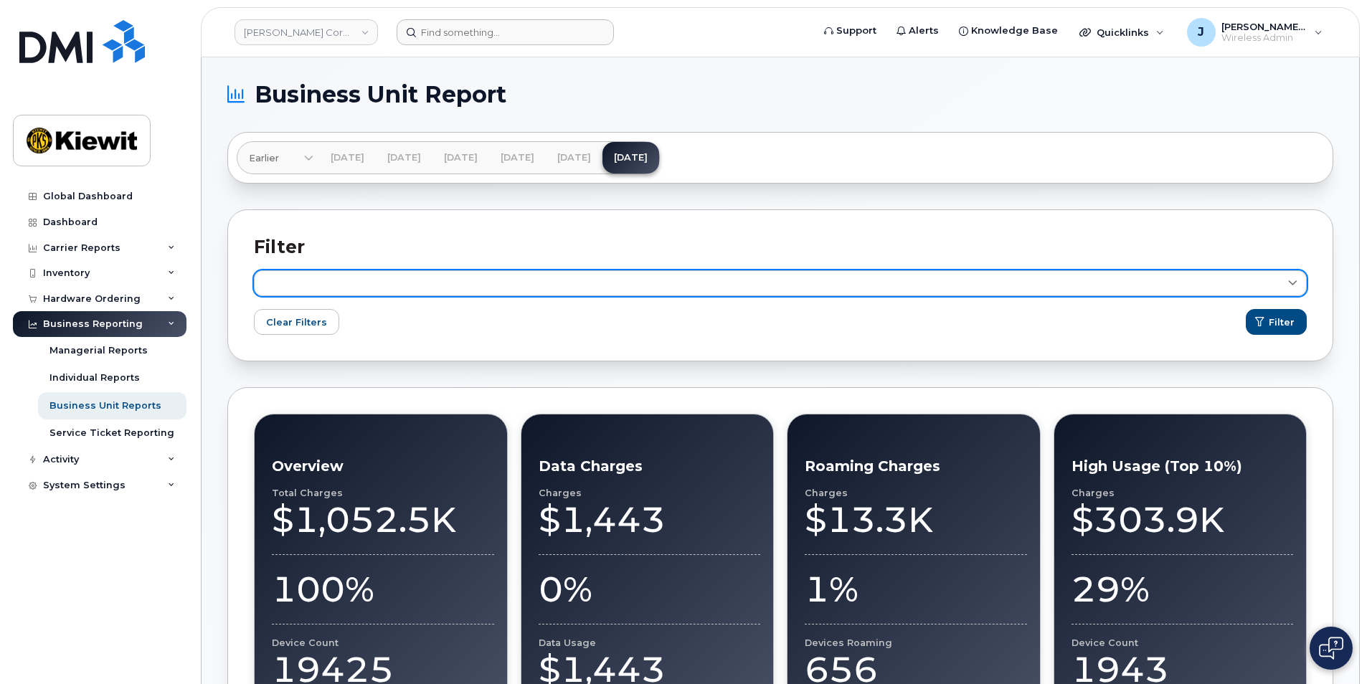
click at [376, 278] on link at bounding box center [780, 283] width 1053 height 26
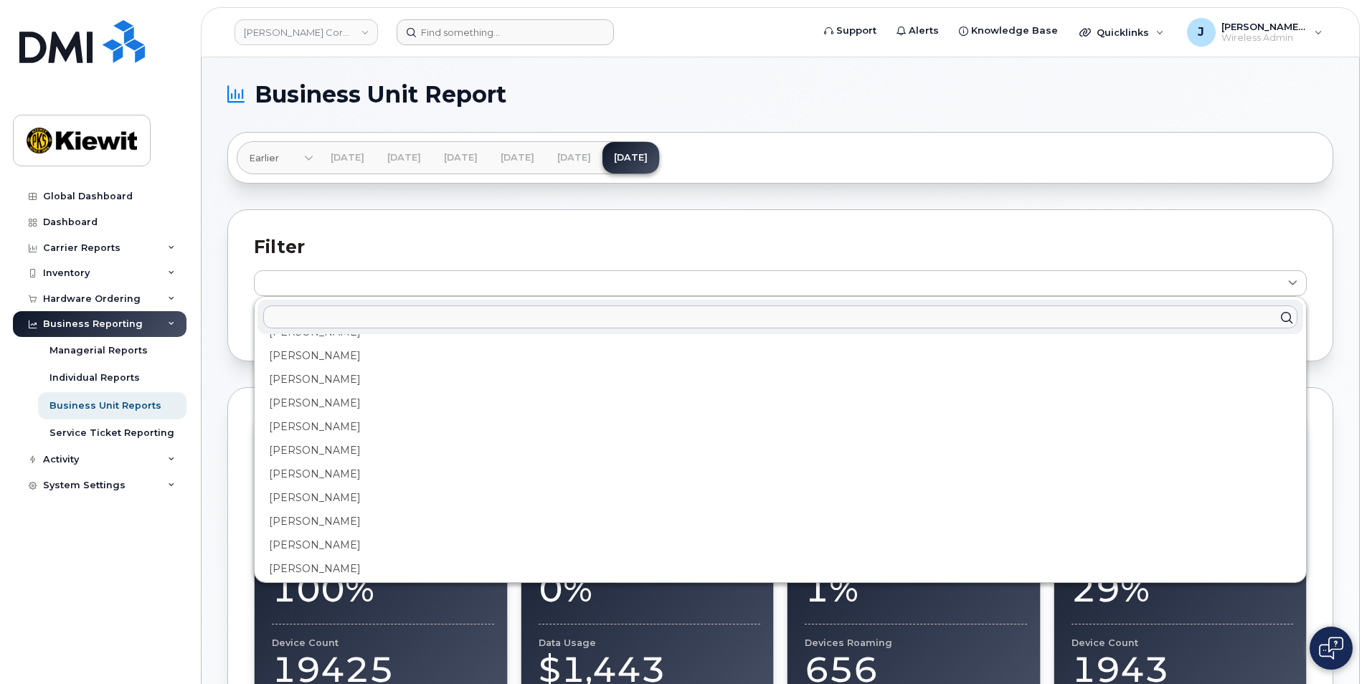
scroll to position [592, 0]
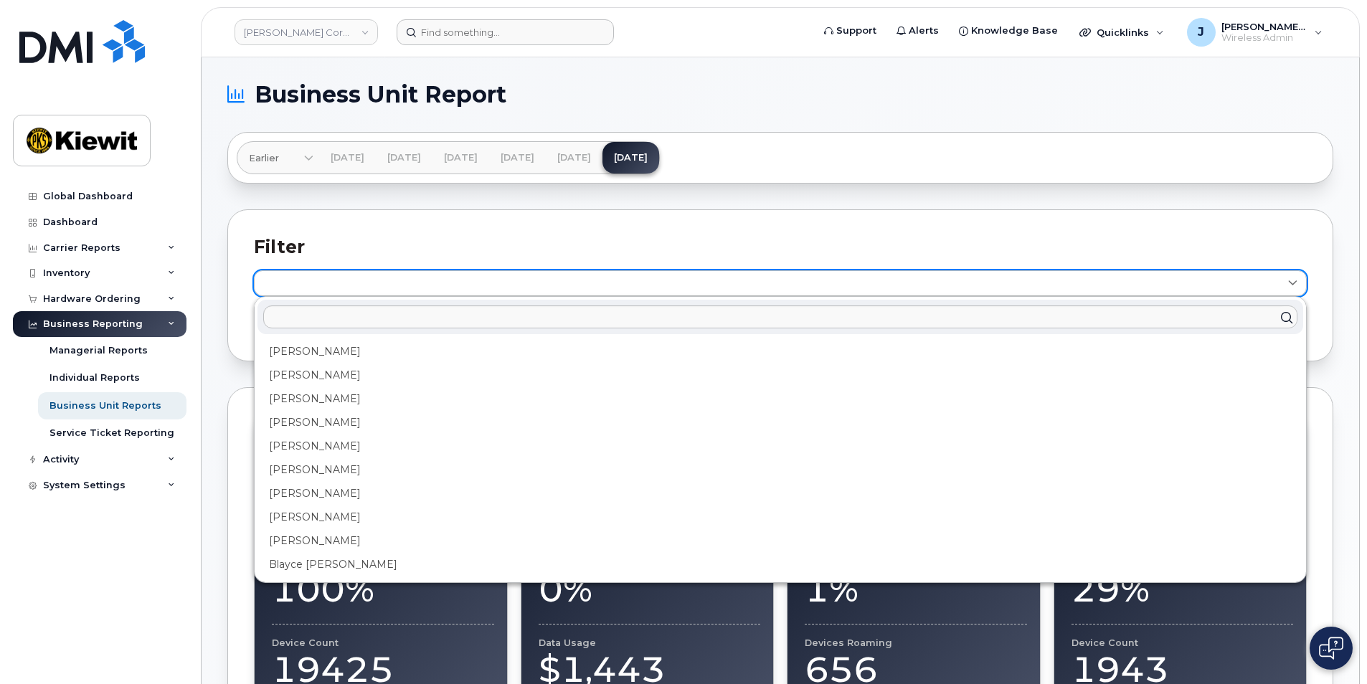
click at [290, 274] on link at bounding box center [780, 283] width 1053 height 26
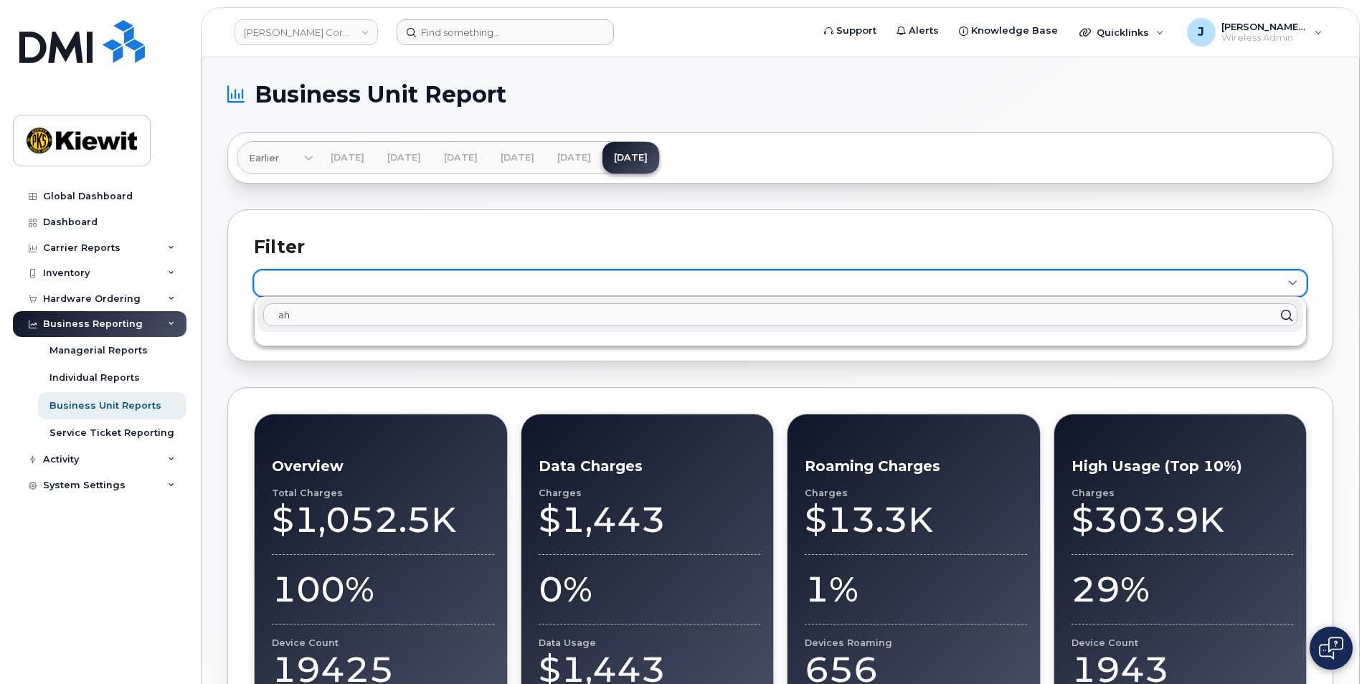
type input "a"
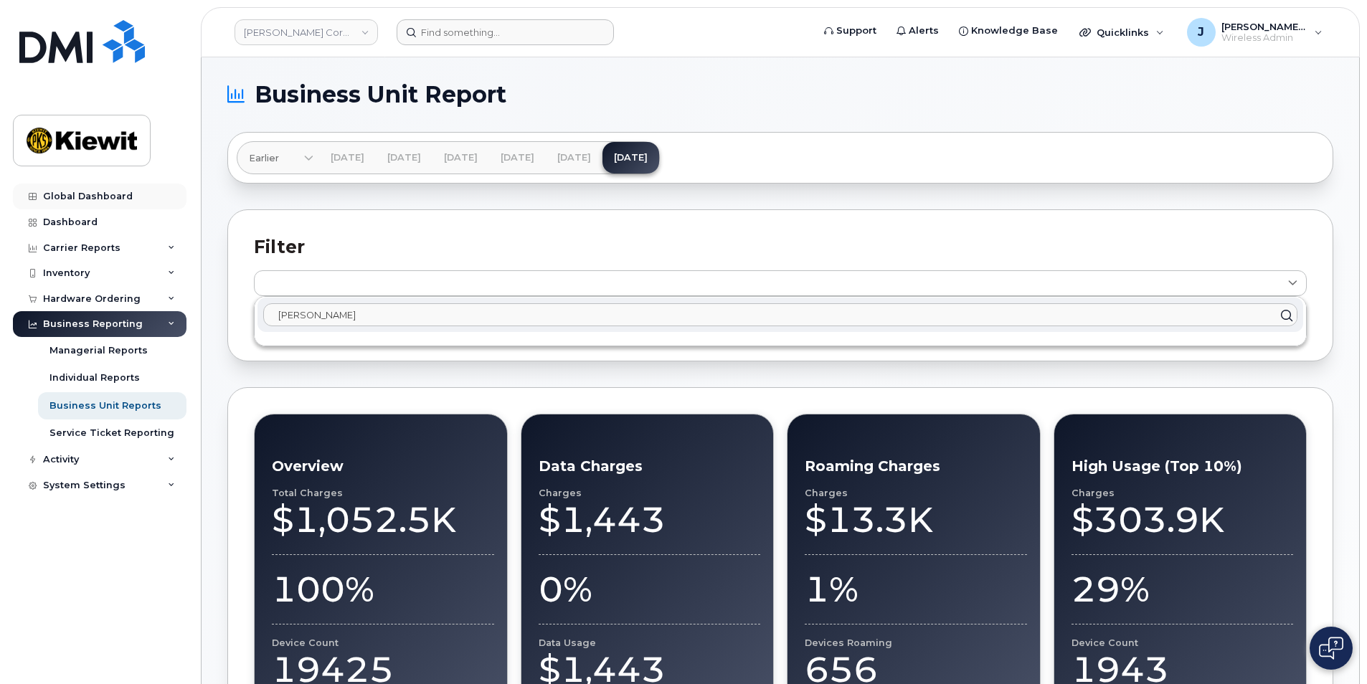
type input "Ahmed"
click at [351, 310] on input "Ahmed" at bounding box center [780, 314] width 1034 height 23
drag, startPoint x: 352, startPoint y: 313, endPoint x: 260, endPoint y: 310, distance: 91.9
click at [260, 310] on div "Ahmed" at bounding box center [780, 315] width 1046 height 34
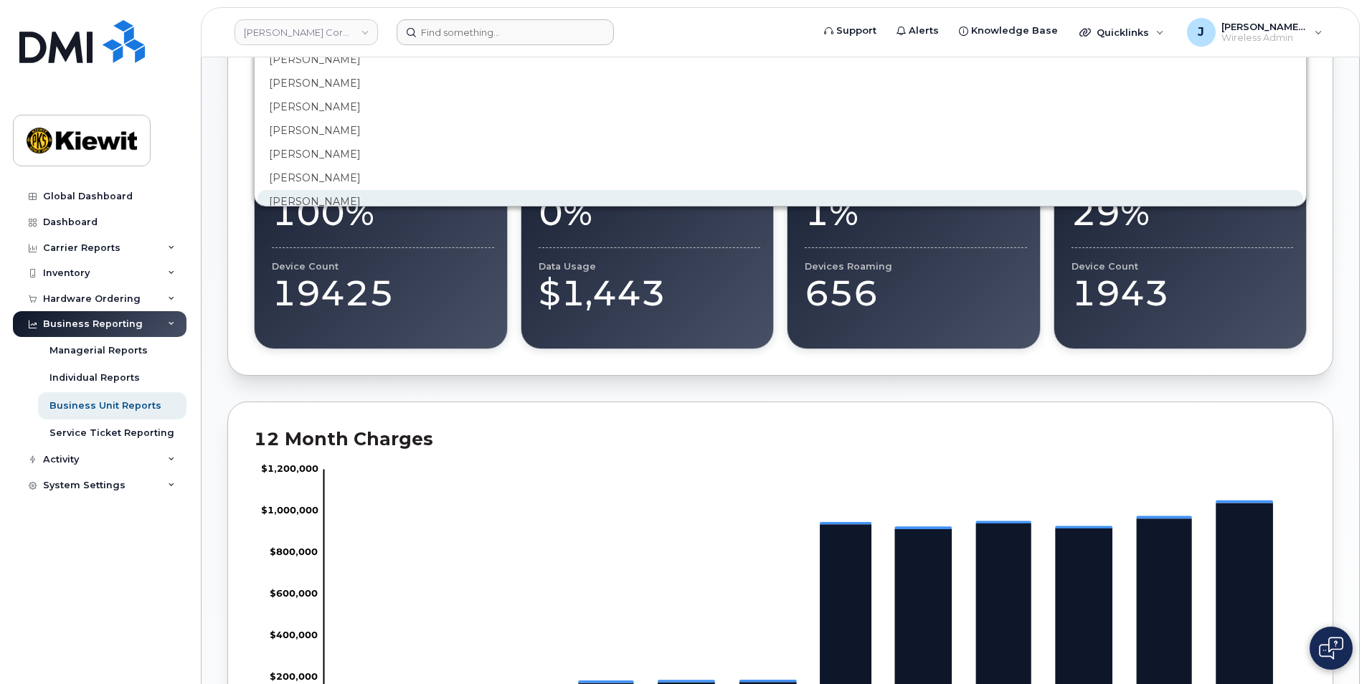
scroll to position [2667, 0]
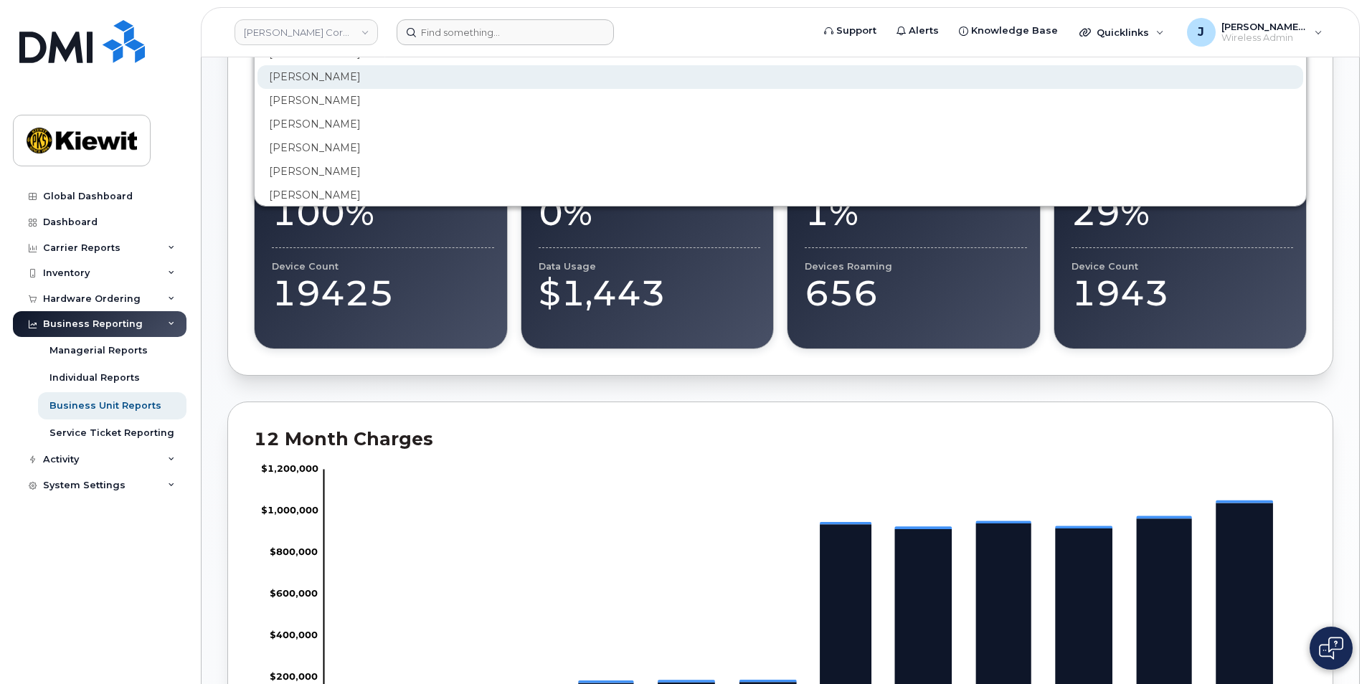
click at [298, 113] on div "James Newlon" at bounding box center [780, 125] width 1046 height 24
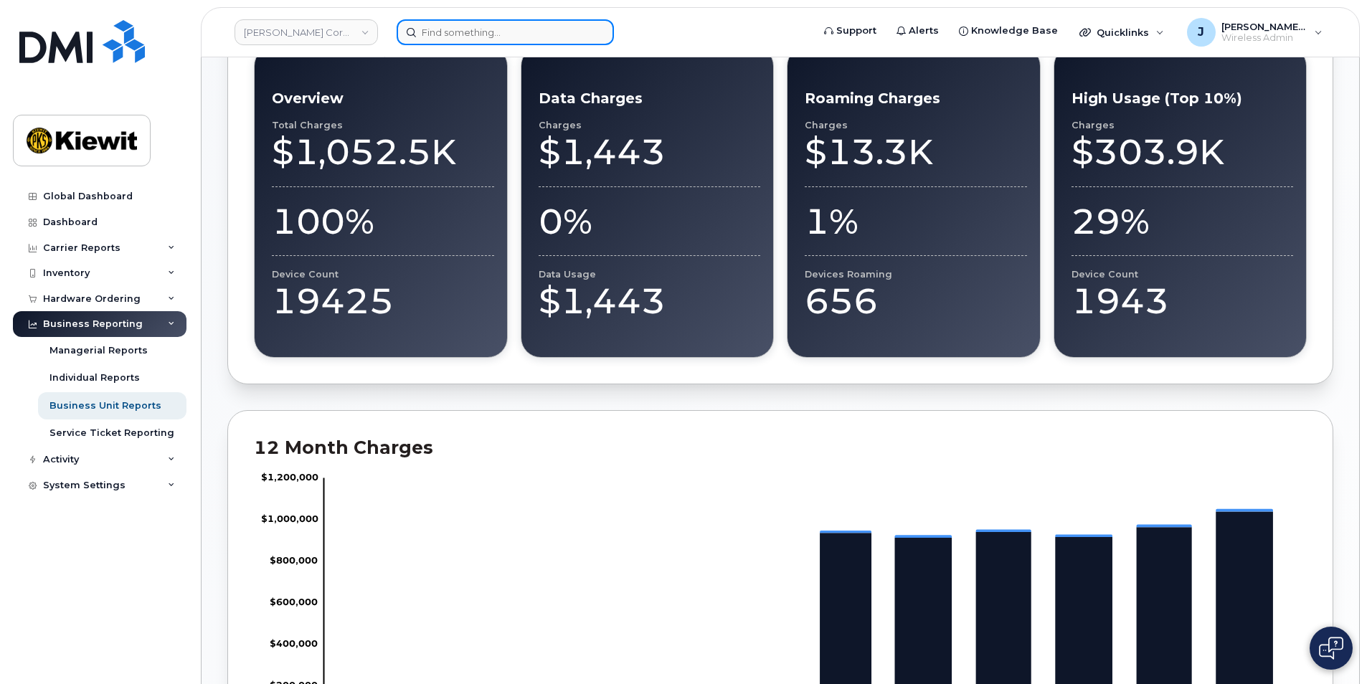
click at [462, 33] on input at bounding box center [505, 32] width 217 height 26
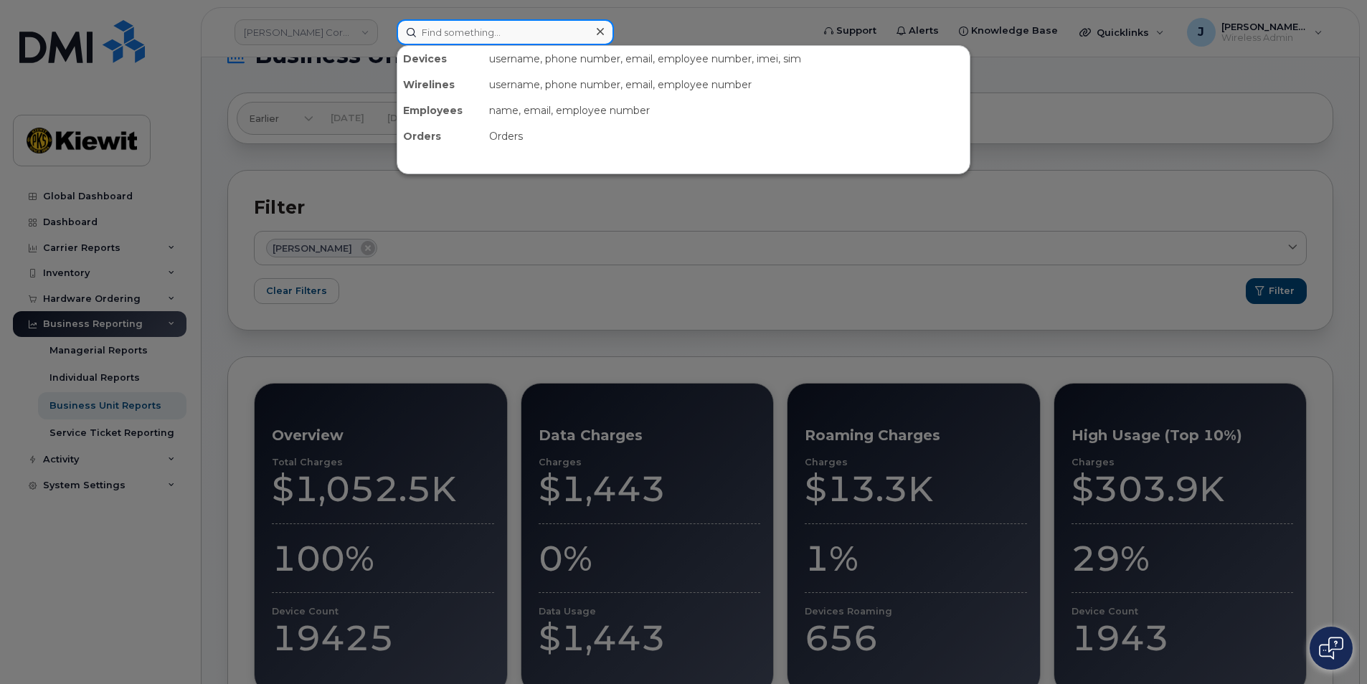
scroll to position [36, 0]
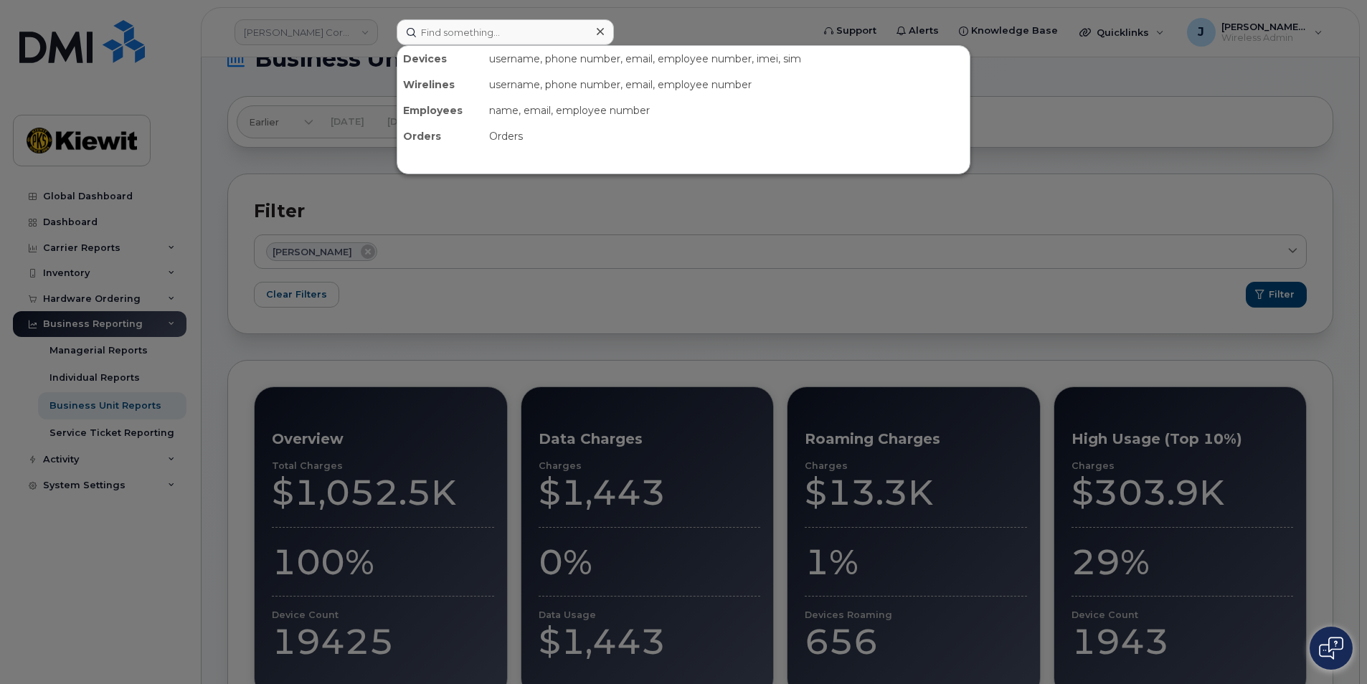
click at [406, 250] on div at bounding box center [683, 342] width 1367 height 684
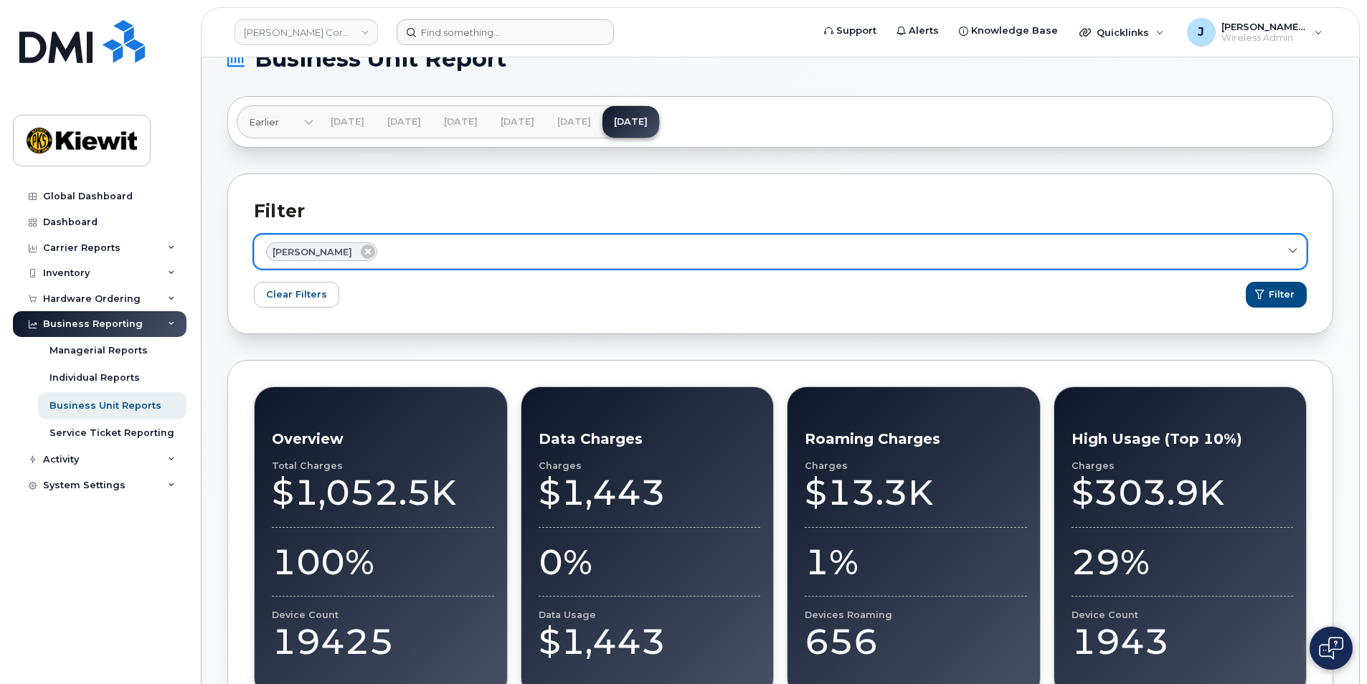
click at [401, 249] on div "James Newlon" at bounding box center [780, 251] width 1028 height 19
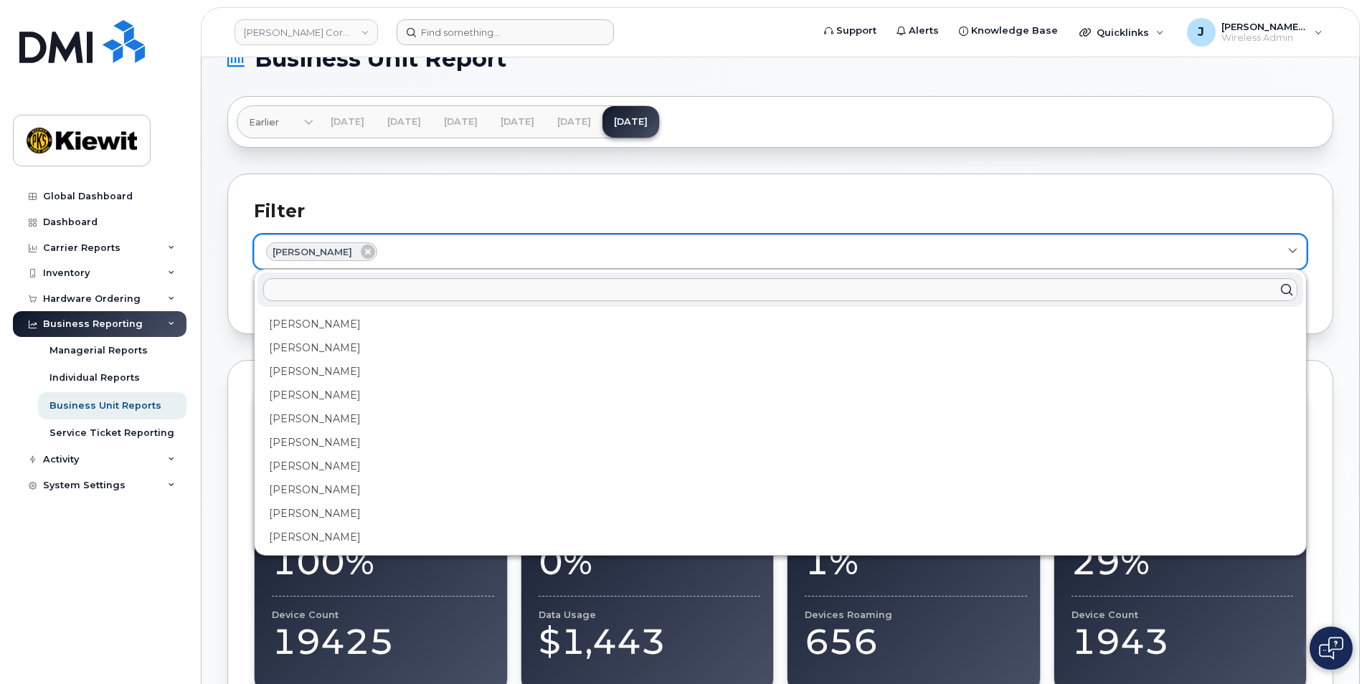
click at [401, 249] on div "James Newlon" at bounding box center [780, 251] width 1028 height 19
click button "Filter" at bounding box center [1276, 295] width 61 height 26
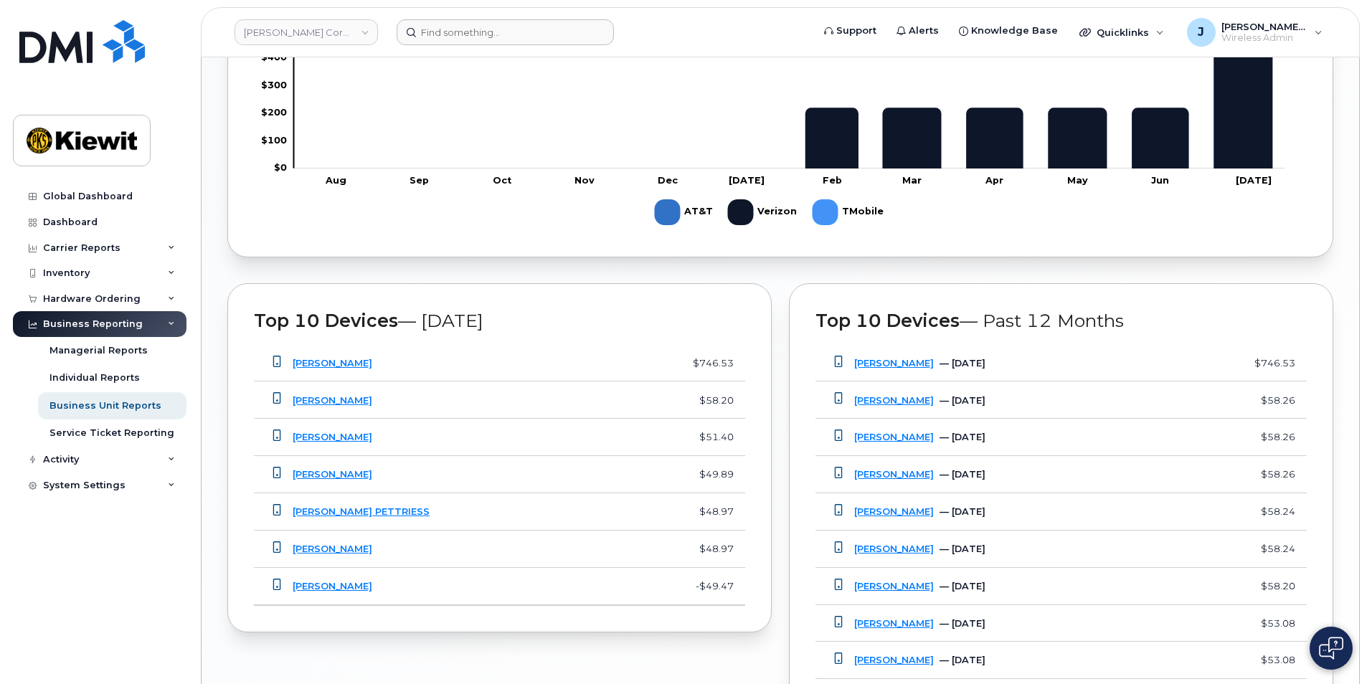
scroll to position [932, 0]
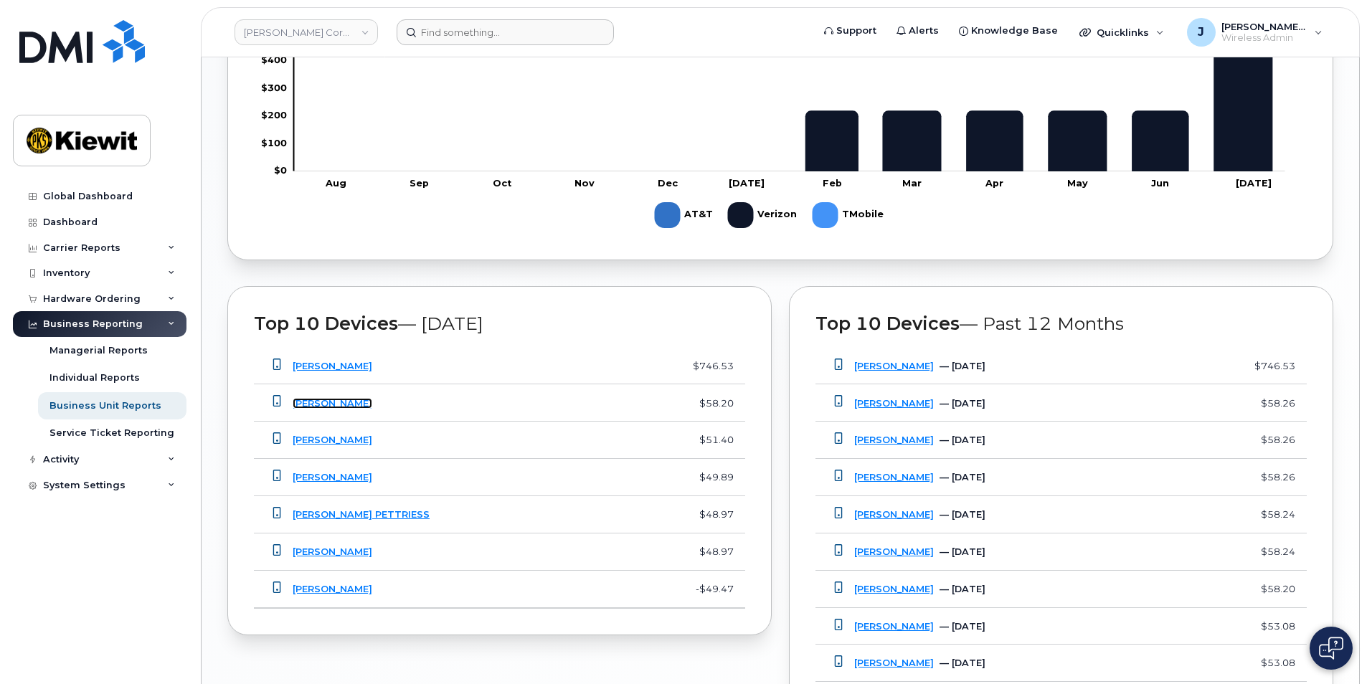
click at [323, 403] on link "[PERSON_NAME]" at bounding box center [333, 403] width 80 height 11
click at [324, 437] on link "Mike Diorio" at bounding box center [333, 440] width 80 height 11
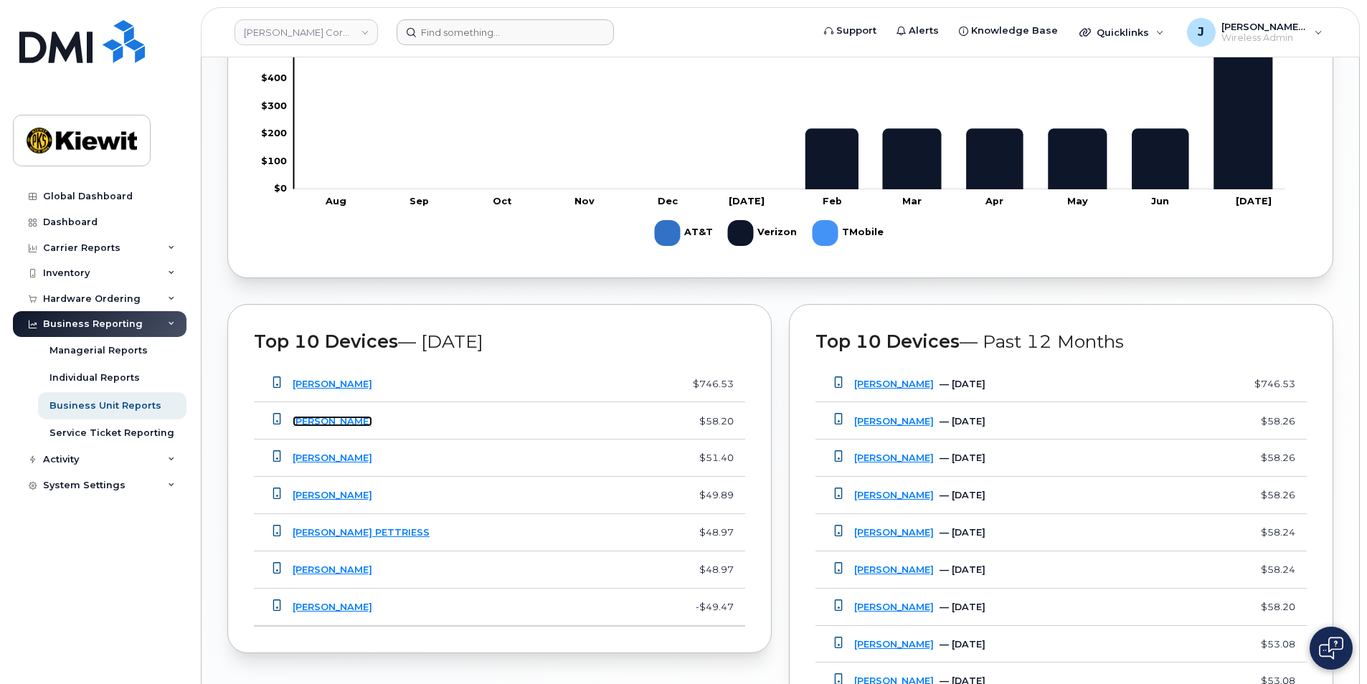
click at [372, 422] on link "[PERSON_NAME]" at bounding box center [333, 421] width 80 height 11
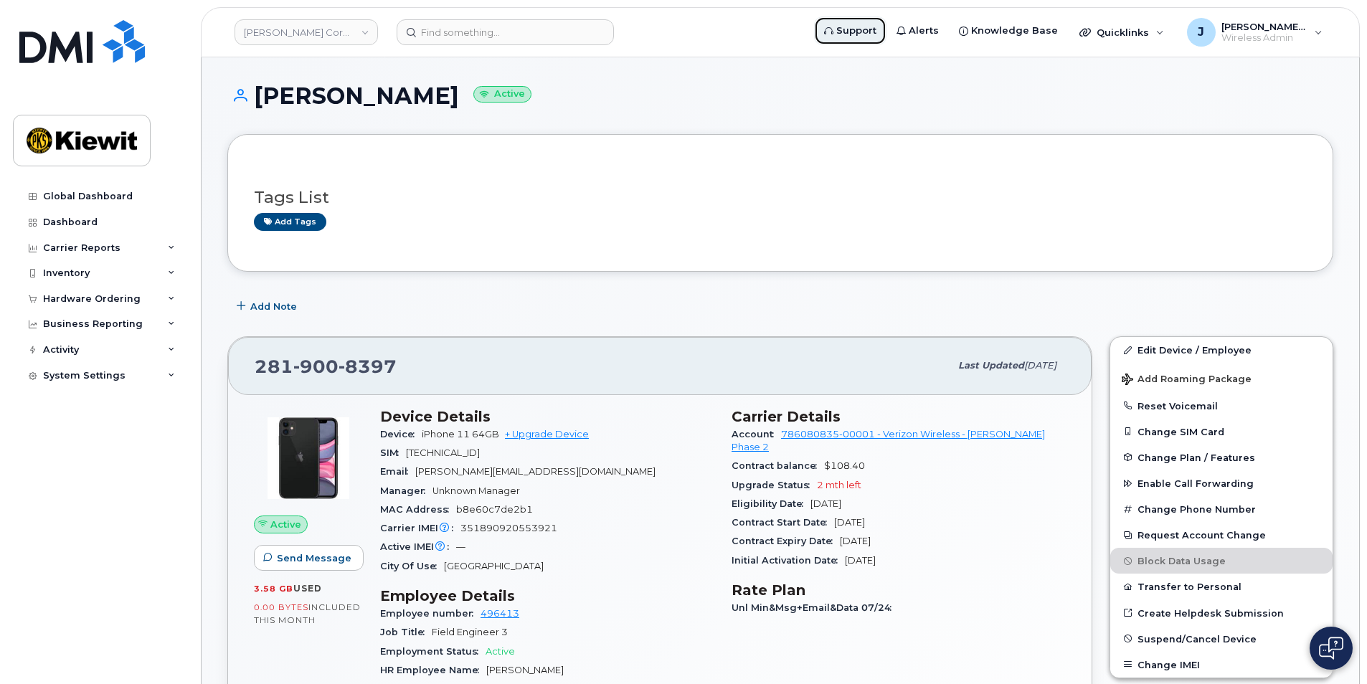
click at [876, 29] on span "Support" at bounding box center [856, 31] width 40 height 14
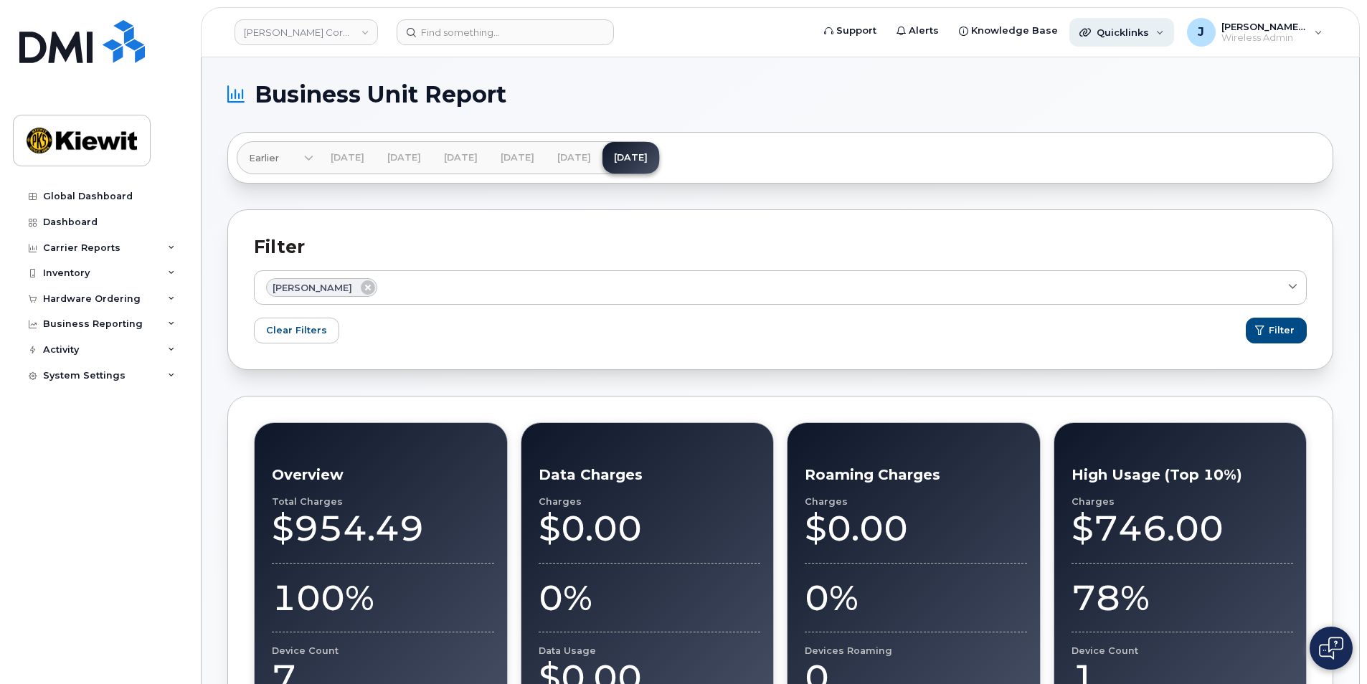
click at [1174, 30] on div "Quicklinks" at bounding box center [1121, 32] width 105 height 29
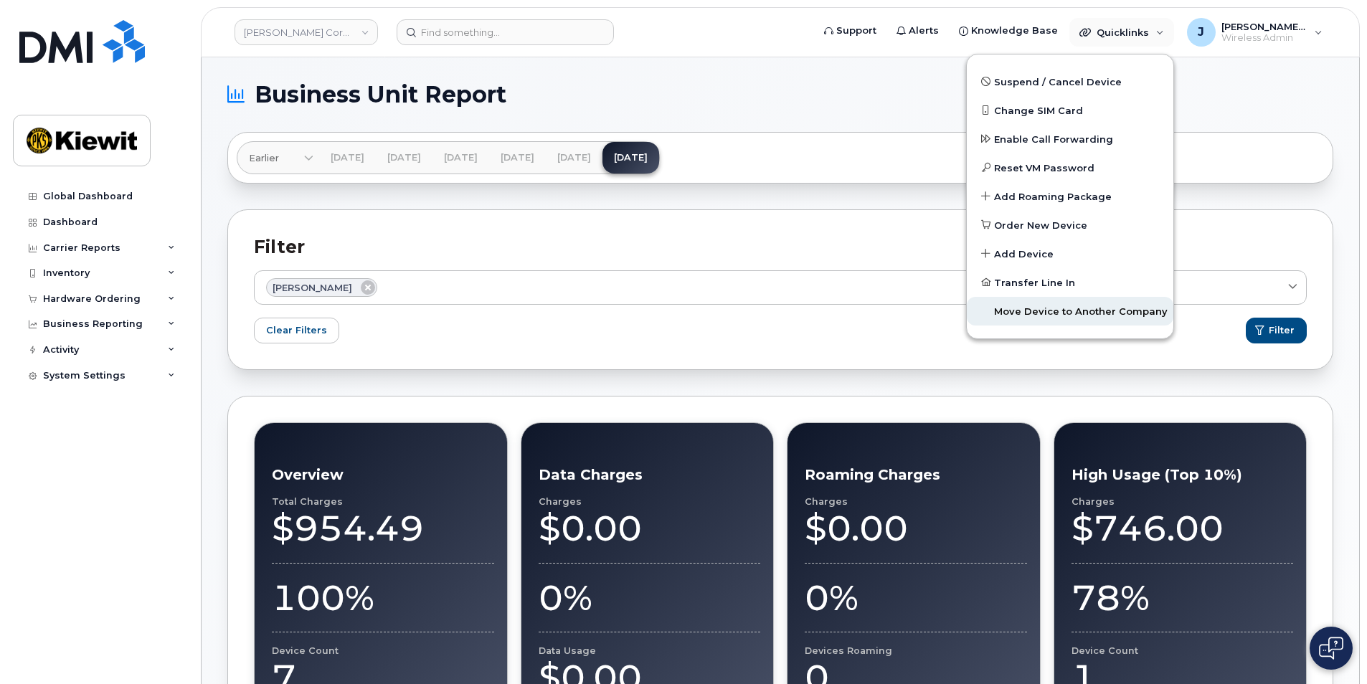
click at [1078, 313] on span "Move Device to Another Company" at bounding box center [1081, 312] width 174 height 14
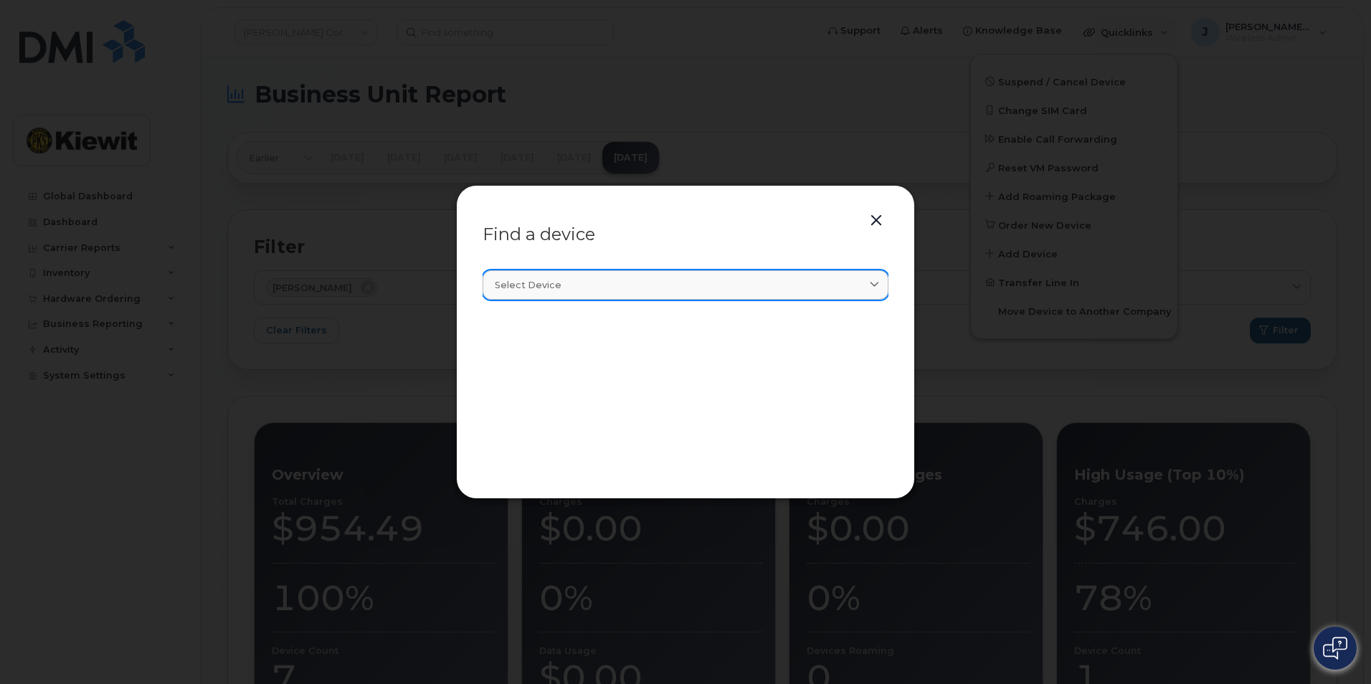
click at [563, 281] on div "Select device" at bounding box center [685, 285] width 381 height 14
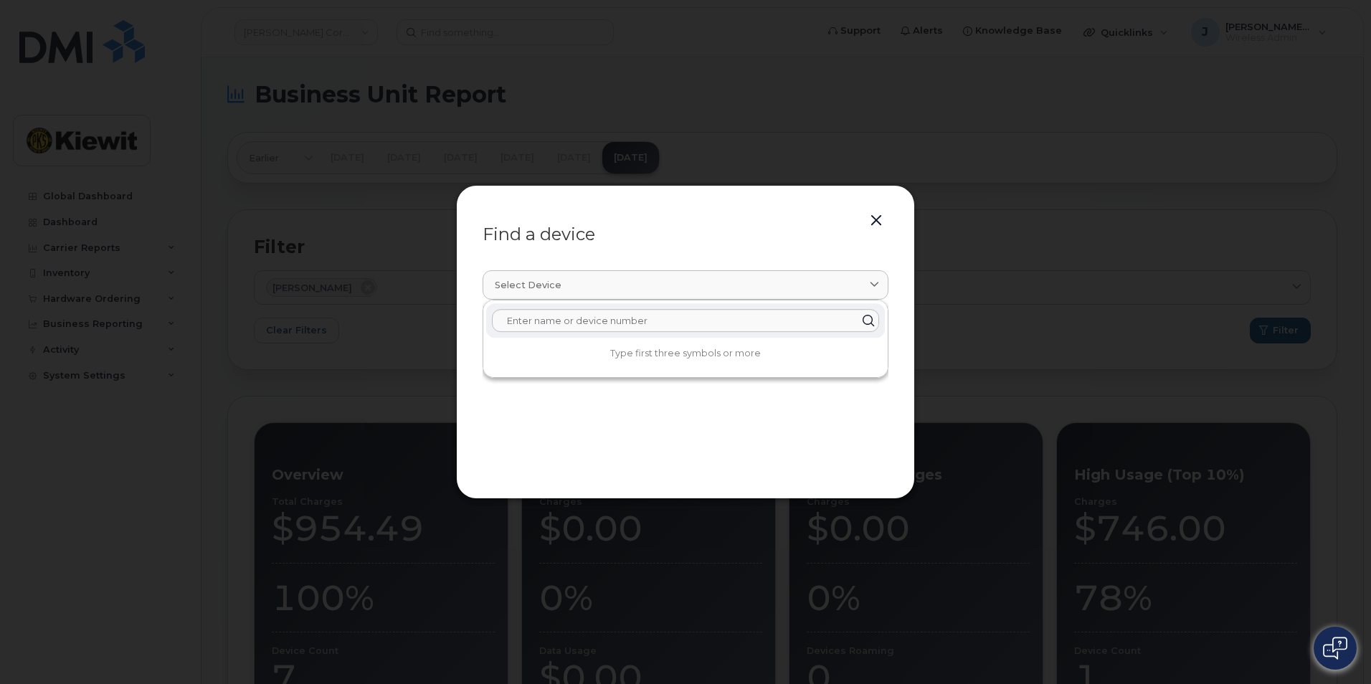
click at [876, 219] on button "button" at bounding box center [877, 221] width 22 height 20
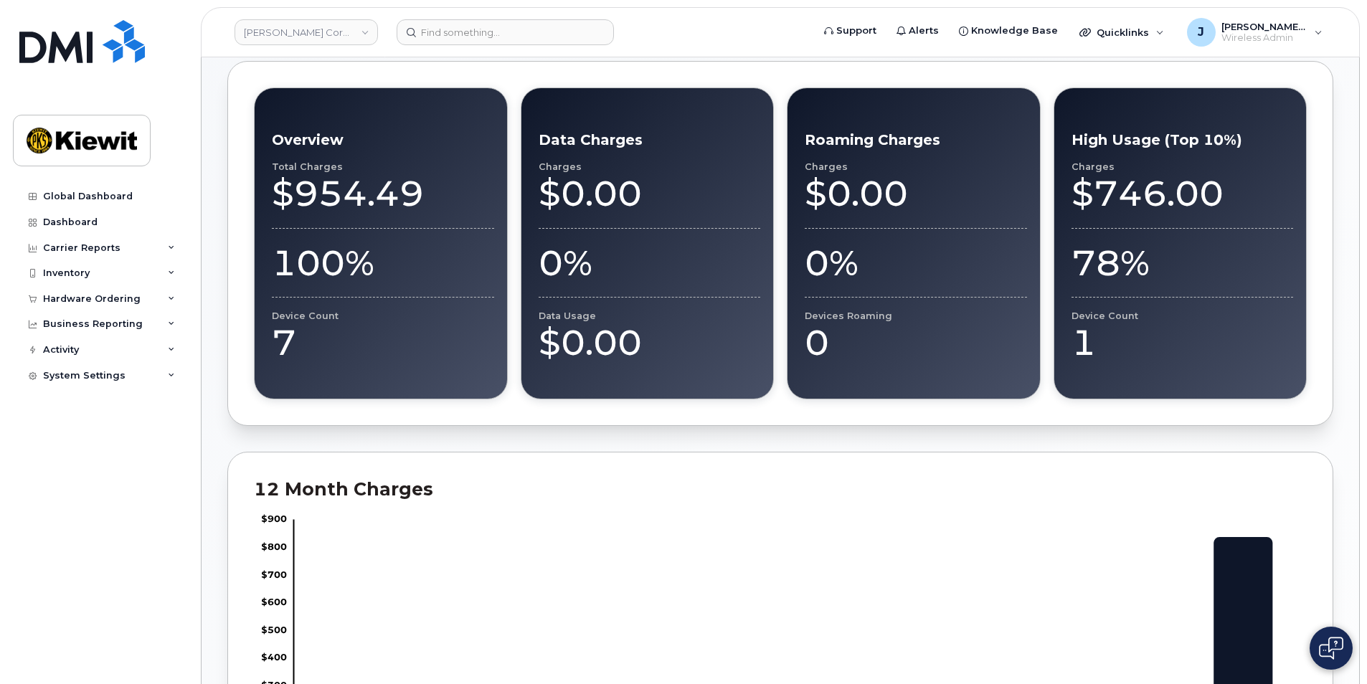
scroll to position [323, 0]
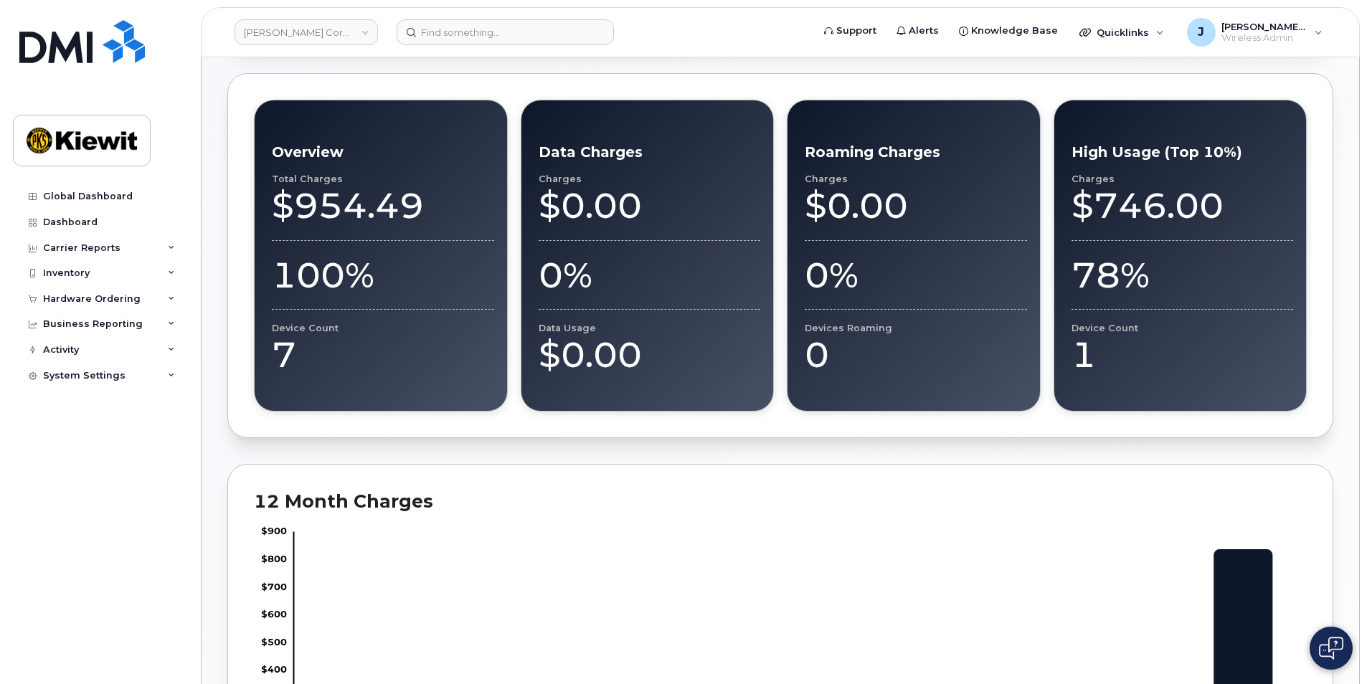
click at [318, 154] on h3 "Overview" at bounding box center [383, 151] width 222 height 17
click at [313, 177] on div "Total Charges" at bounding box center [383, 179] width 222 height 11
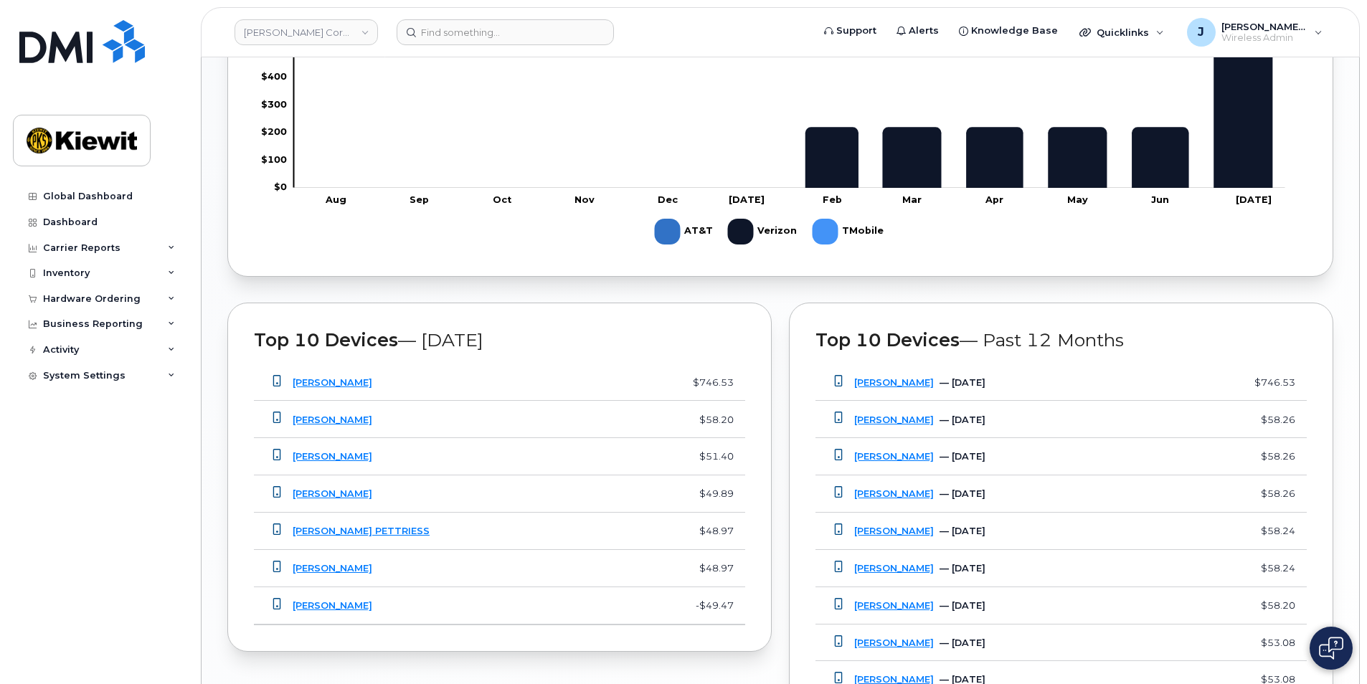
scroll to position [986, 0]
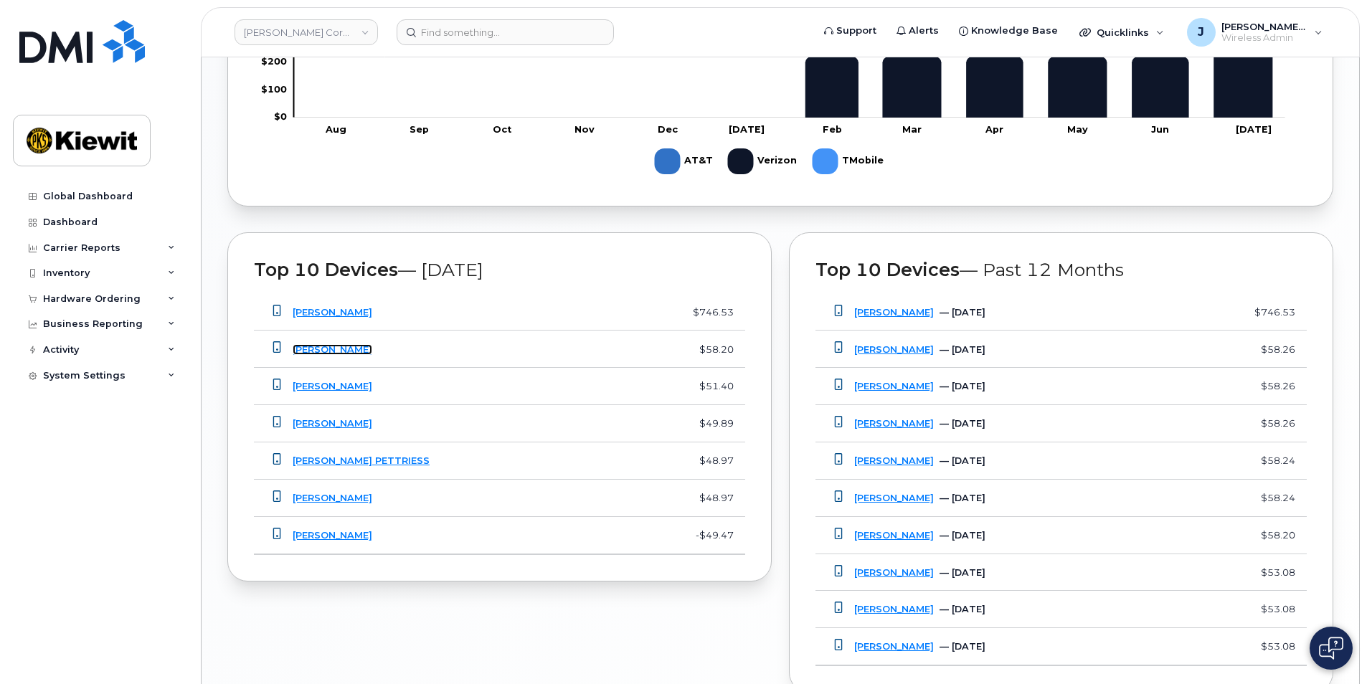
click at [359, 349] on link "[PERSON_NAME]" at bounding box center [333, 349] width 80 height 11
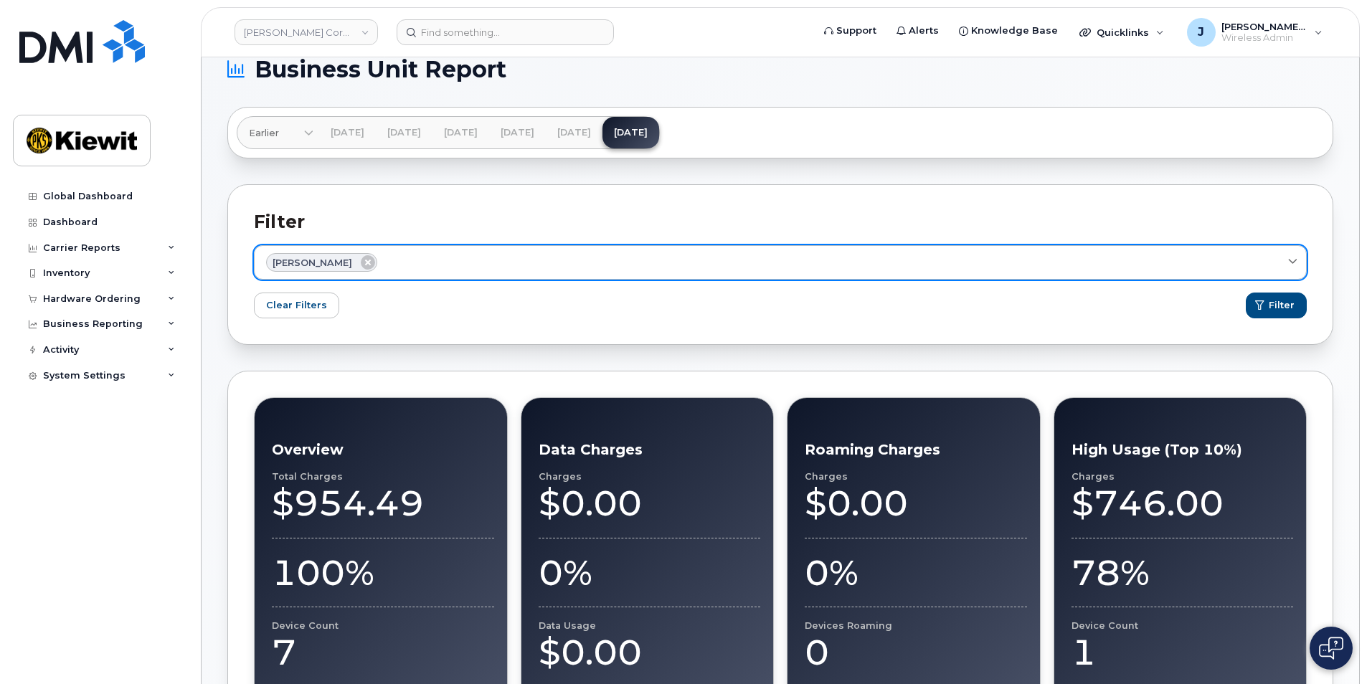
scroll to position [0, 0]
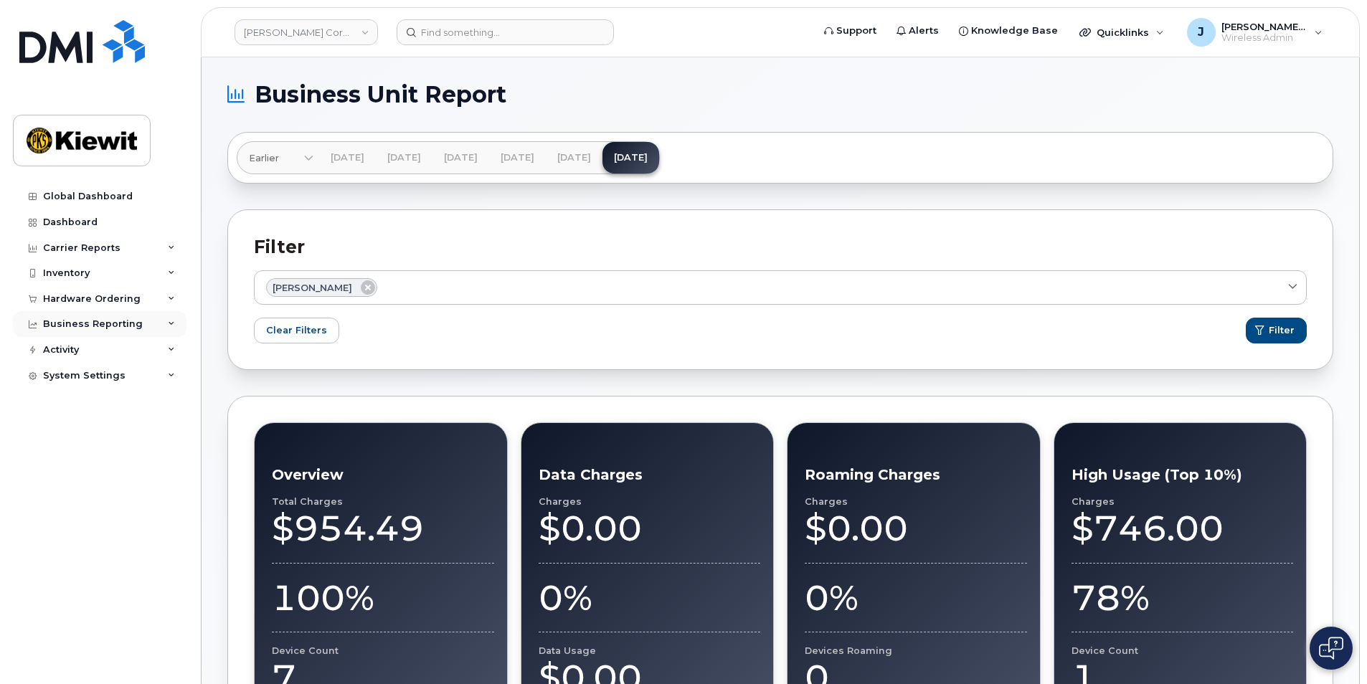
click at [171, 322] on icon at bounding box center [171, 324] width 7 height 7
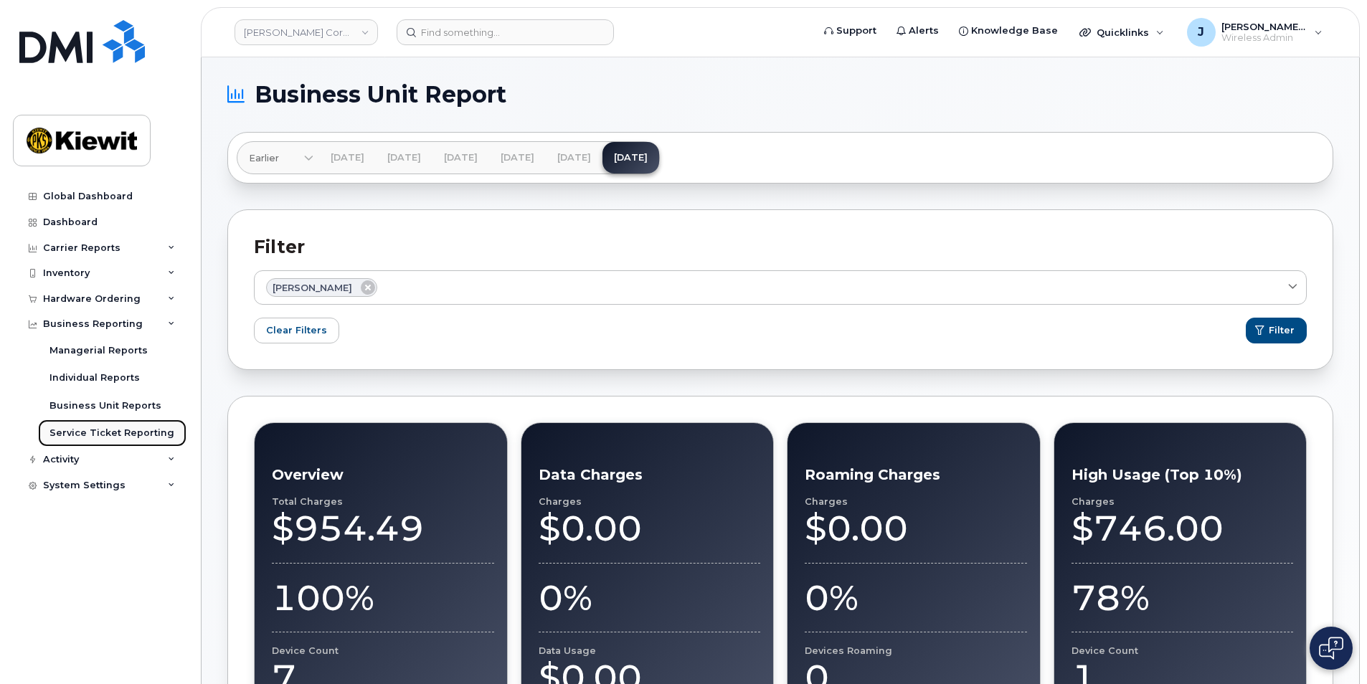
click at [109, 432] on div "Service Ticket Reporting" at bounding box center [111, 433] width 125 height 13
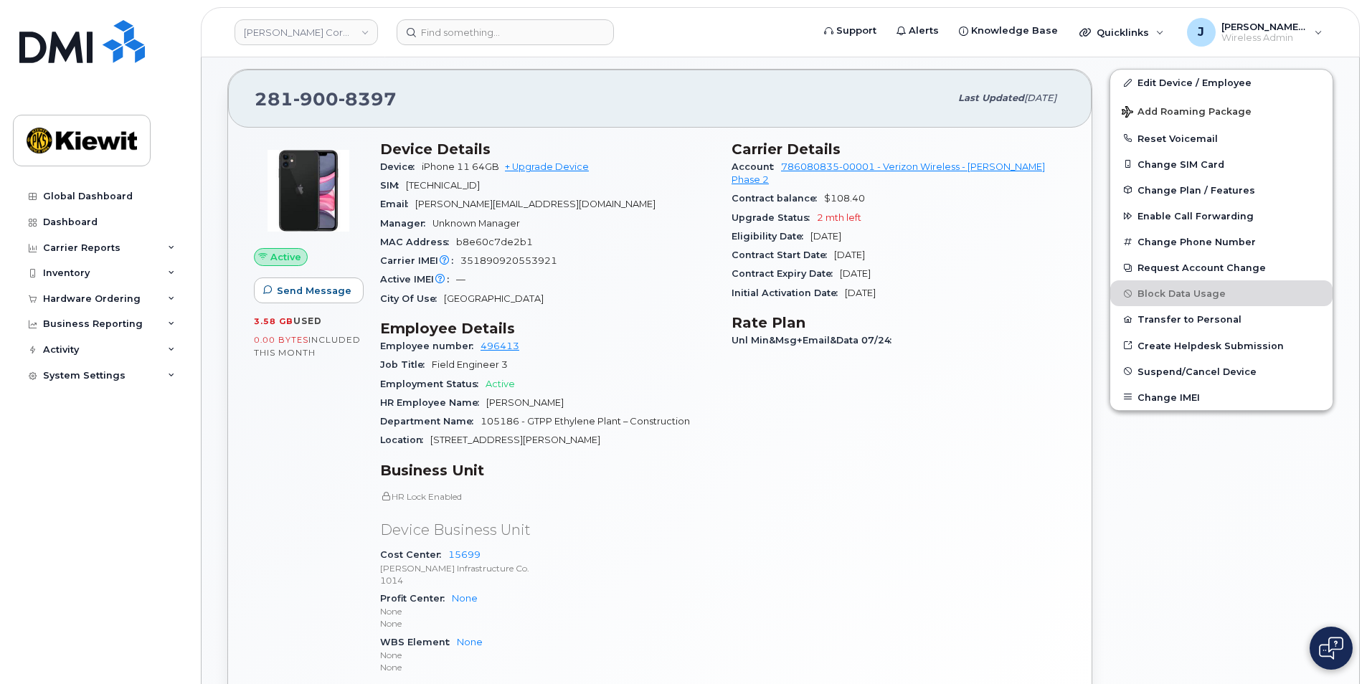
scroll to position [269, 0]
